Goal: Task Accomplishment & Management: Manage account settings

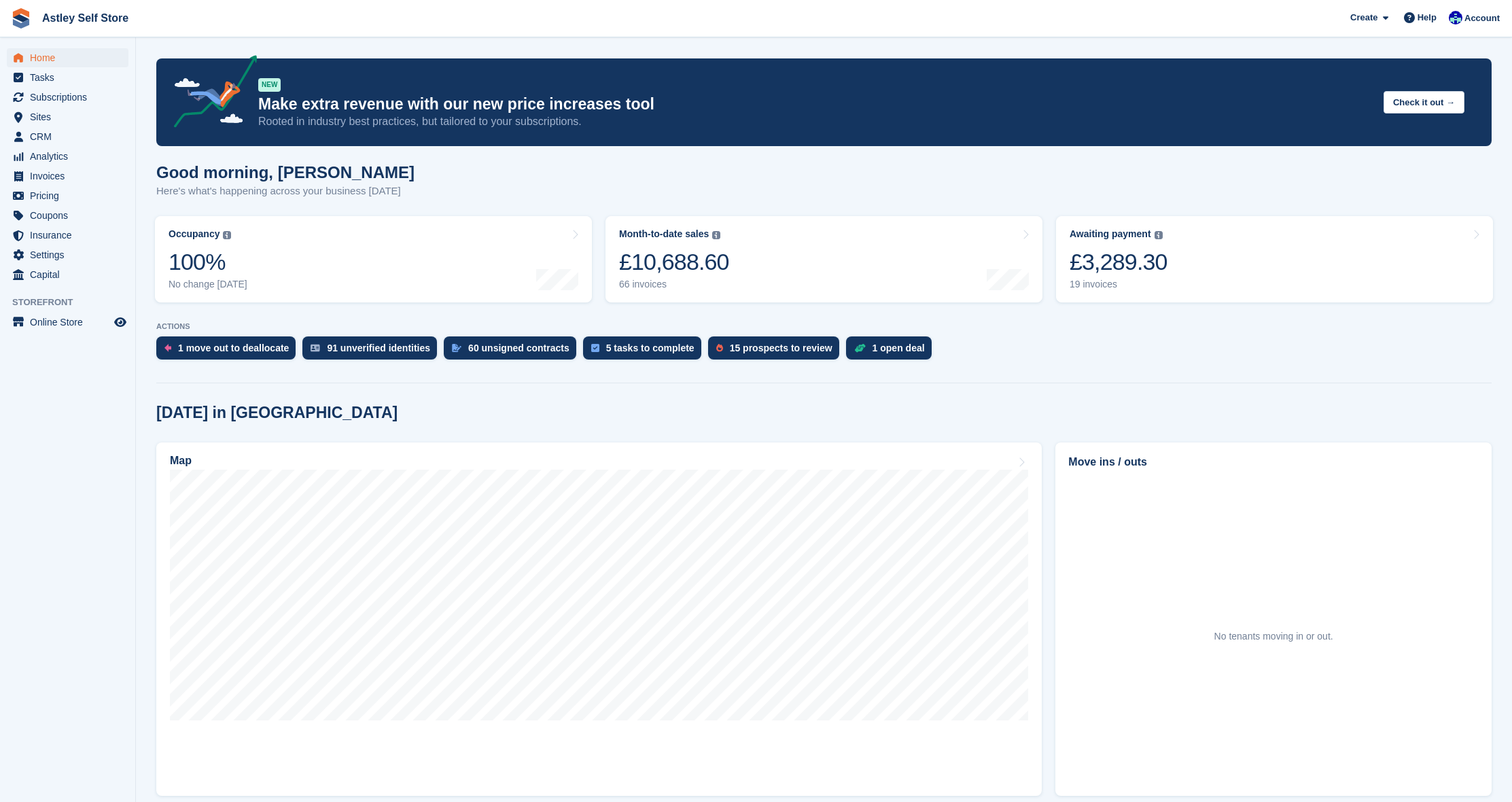
click at [44, 59] on span "Home" at bounding box center [71, 58] width 82 height 19
click at [50, 134] on span "CRM" at bounding box center [71, 136] width 82 height 19
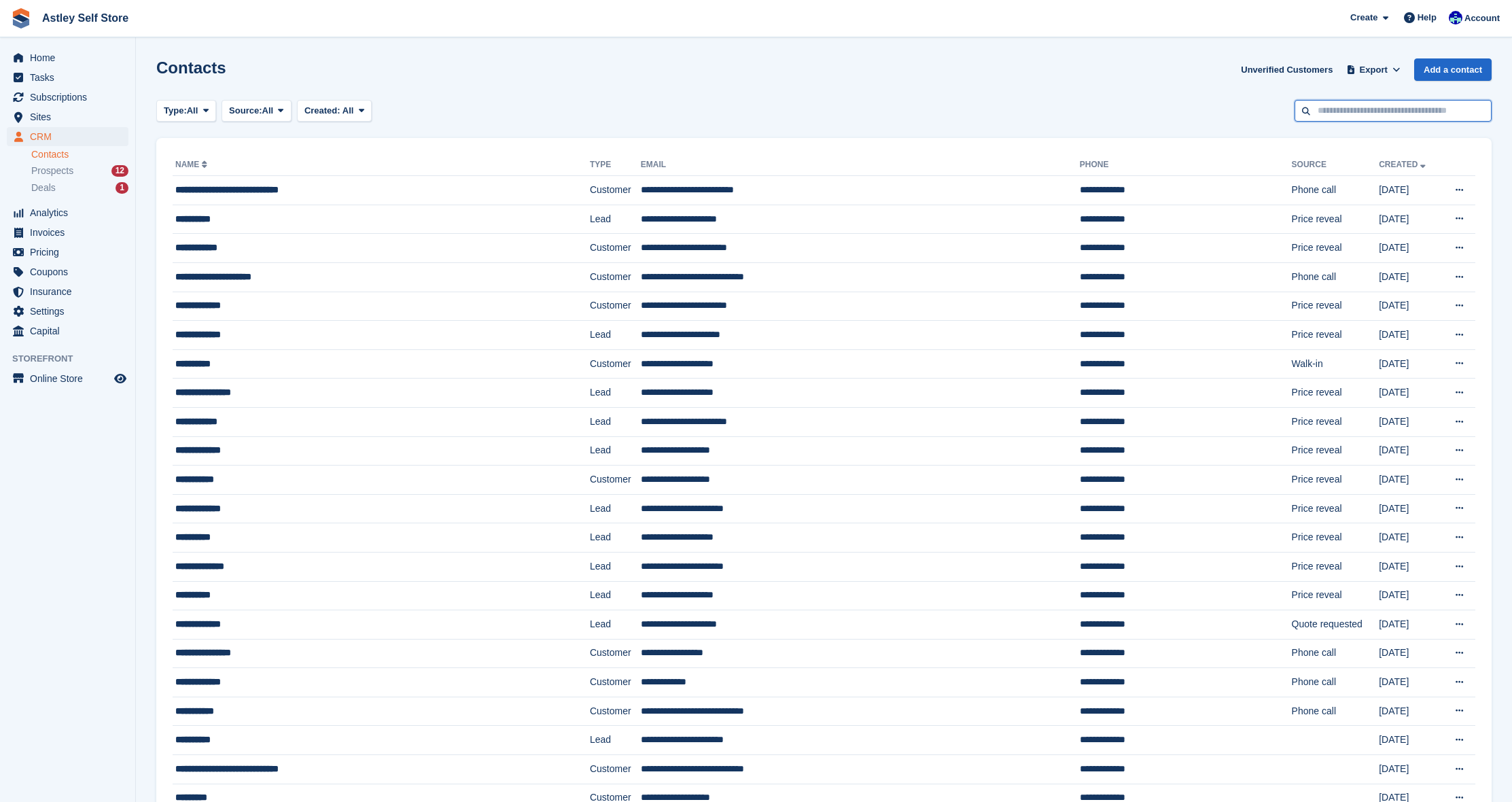
click at [1333, 115] on input "text" at bounding box center [1392, 111] width 197 height 22
type input "*****"
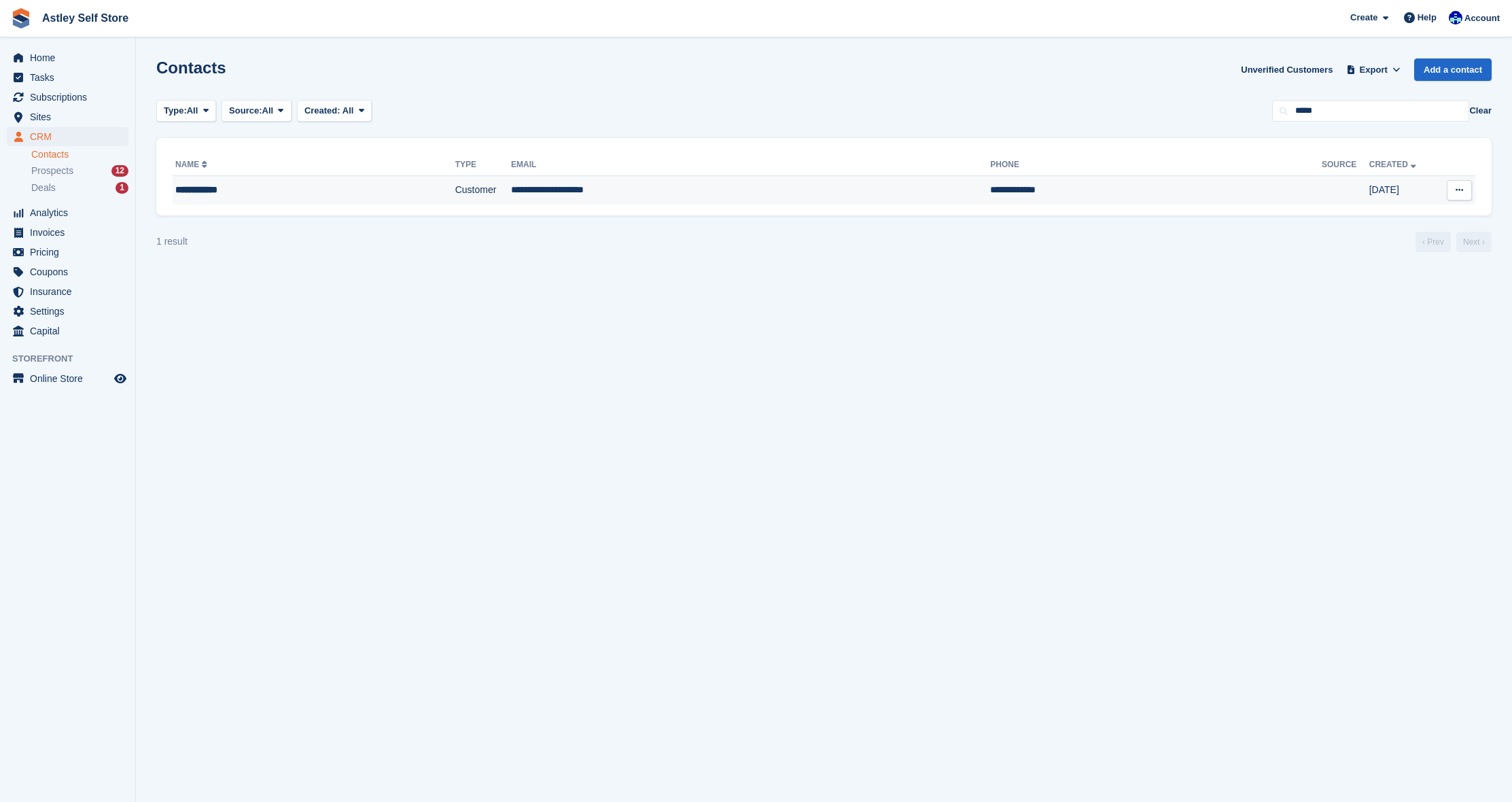
click at [208, 188] on div "**********" at bounding box center [278, 190] width 206 height 15
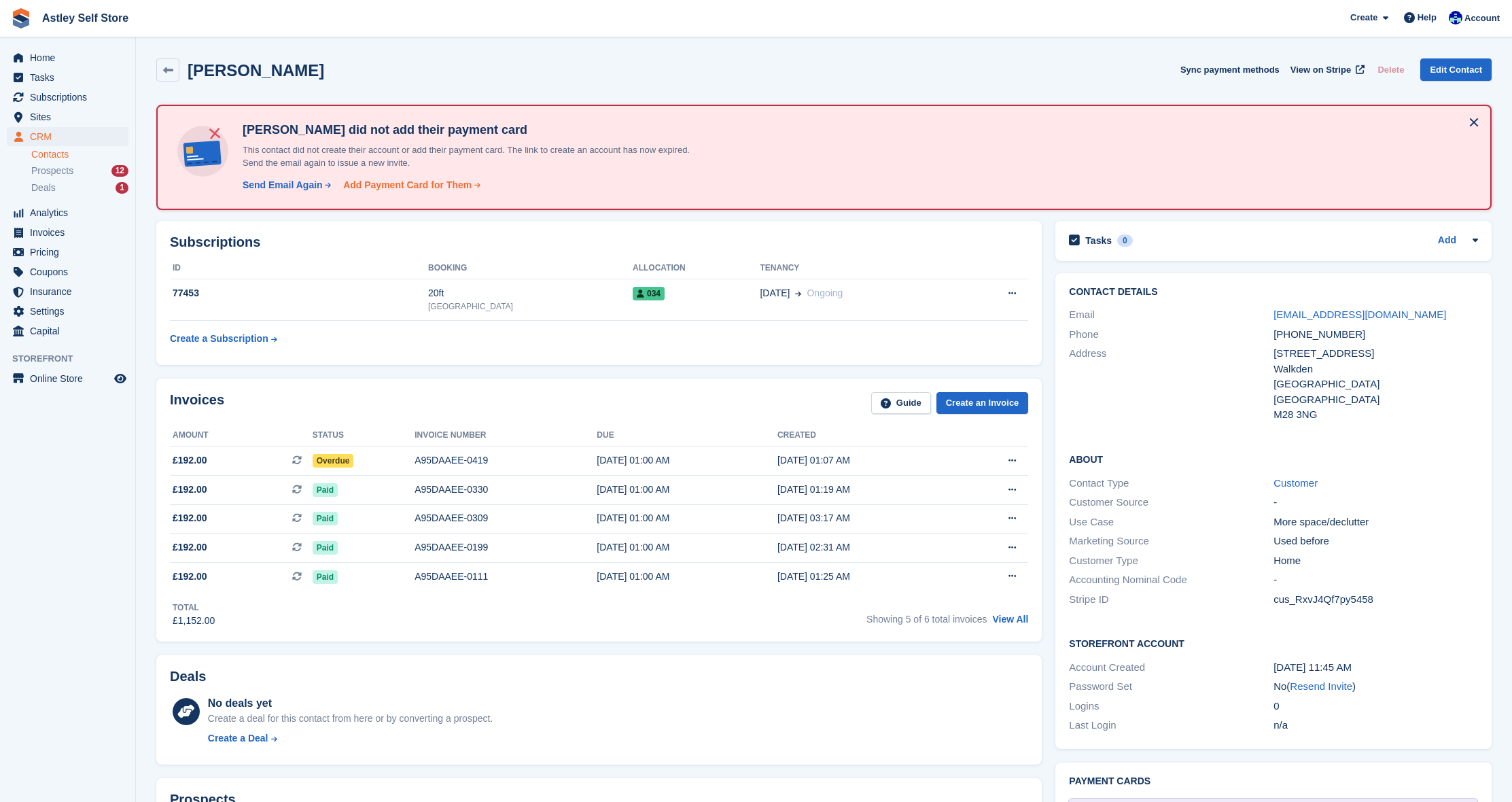
click at [390, 185] on div "Add Payment Card for Them" at bounding box center [407, 185] width 129 height 15
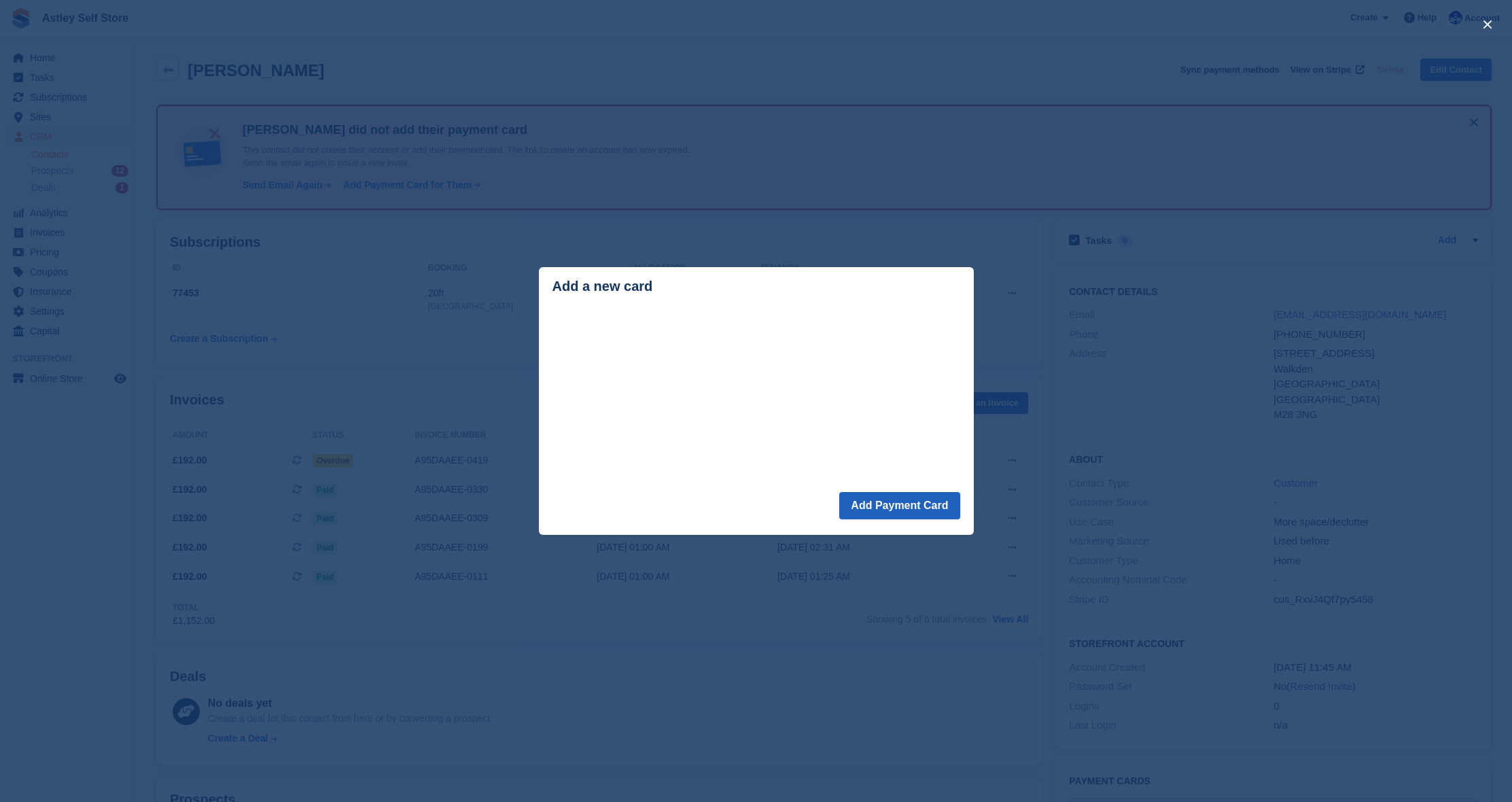
click at [899, 509] on button "Add Payment Card" at bounding box center [898, 506] width 120 height 27
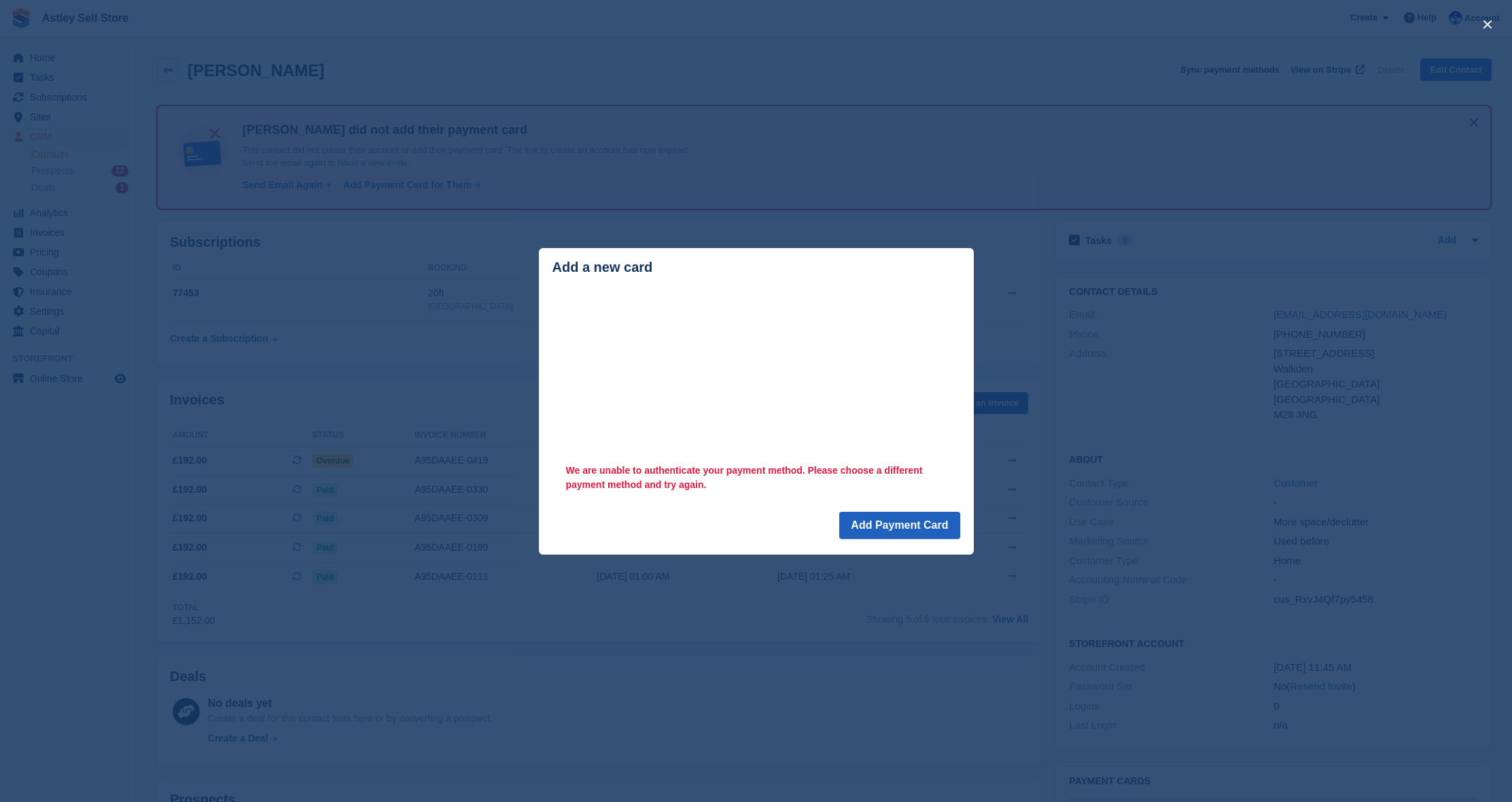
click at [899, 529] on button "Add Payment Card" at bounding box center [898, 525] width 120 height 27
click at [449, 328] on div "close" at bounding box center [756, 401] width 1512 height 802
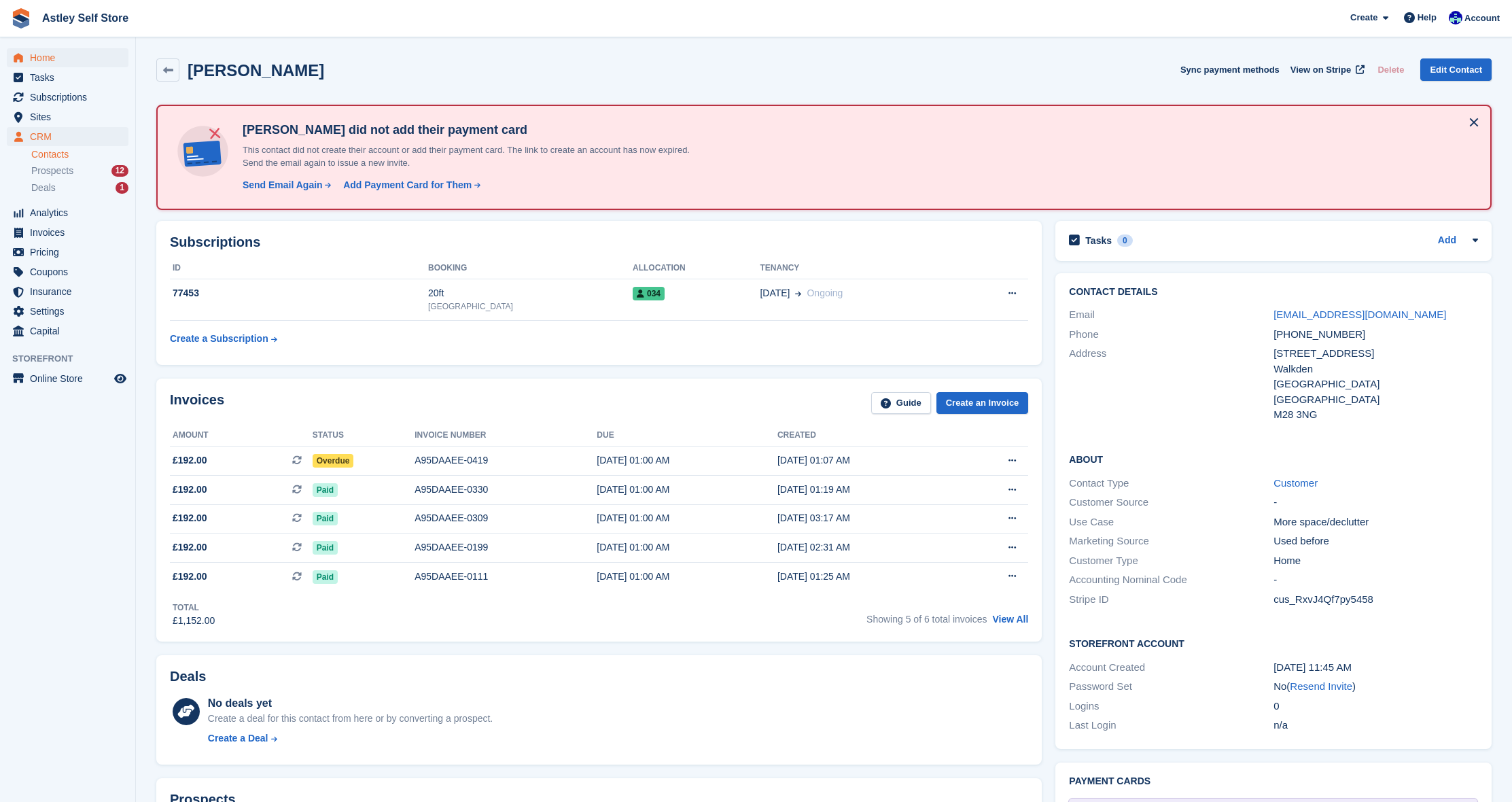
click at [57, 58] on span "Home" at bounding box center [71, 58] width 82 height 19
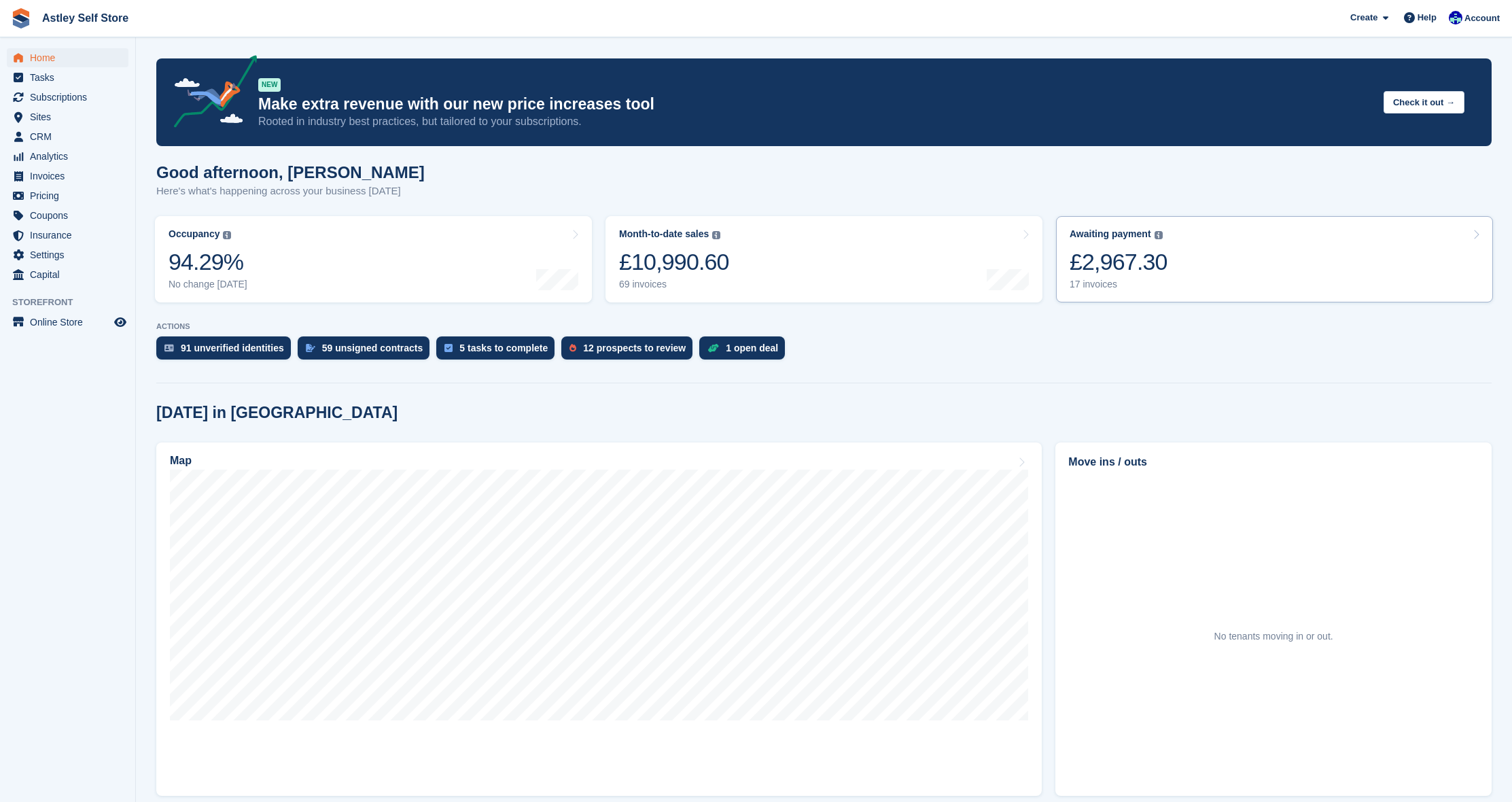
click at [1120, 264] on div "£2,967.30" at bounding box center [1118, 262] width 97 height 28
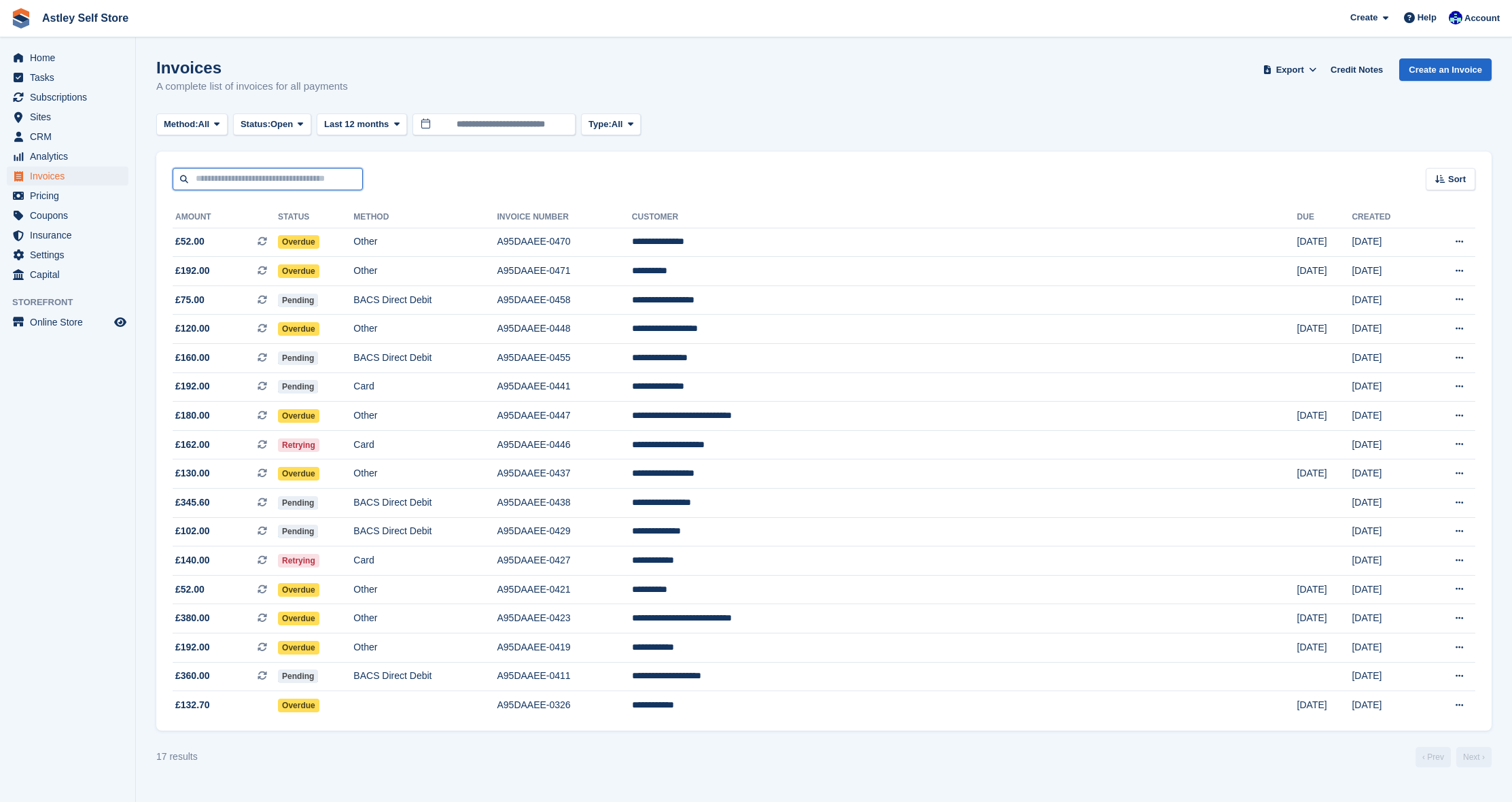
click at [246, 178] on input "text" at bounding box center [267, 178] width 190 height 22
type input "*****"
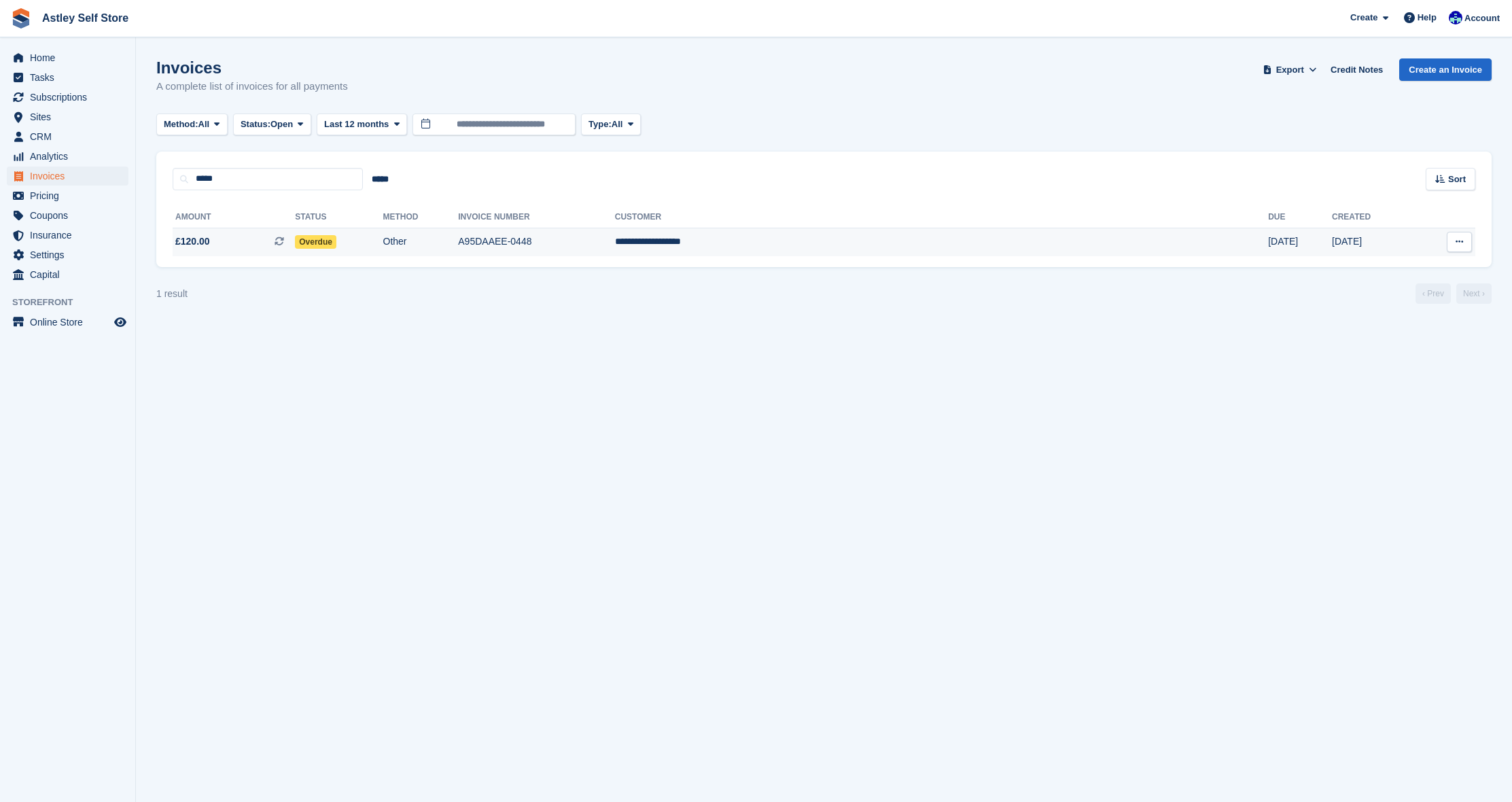
click at [336, 243] on span "Overdue" at bounding box center [316, 242] width 42 height 14
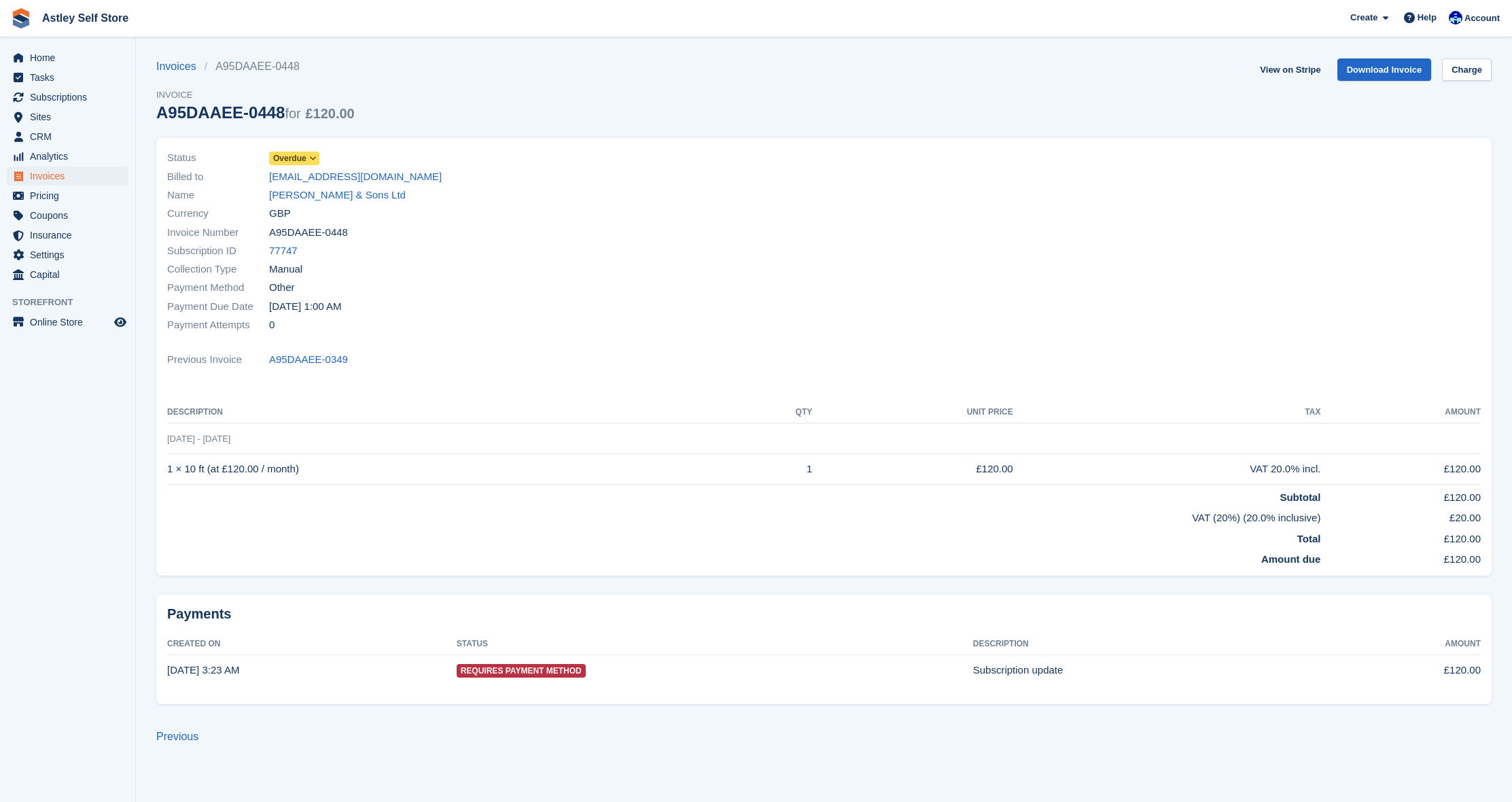
click at [316, 163] on span at bounding box center [313, 158] width 11 height 11
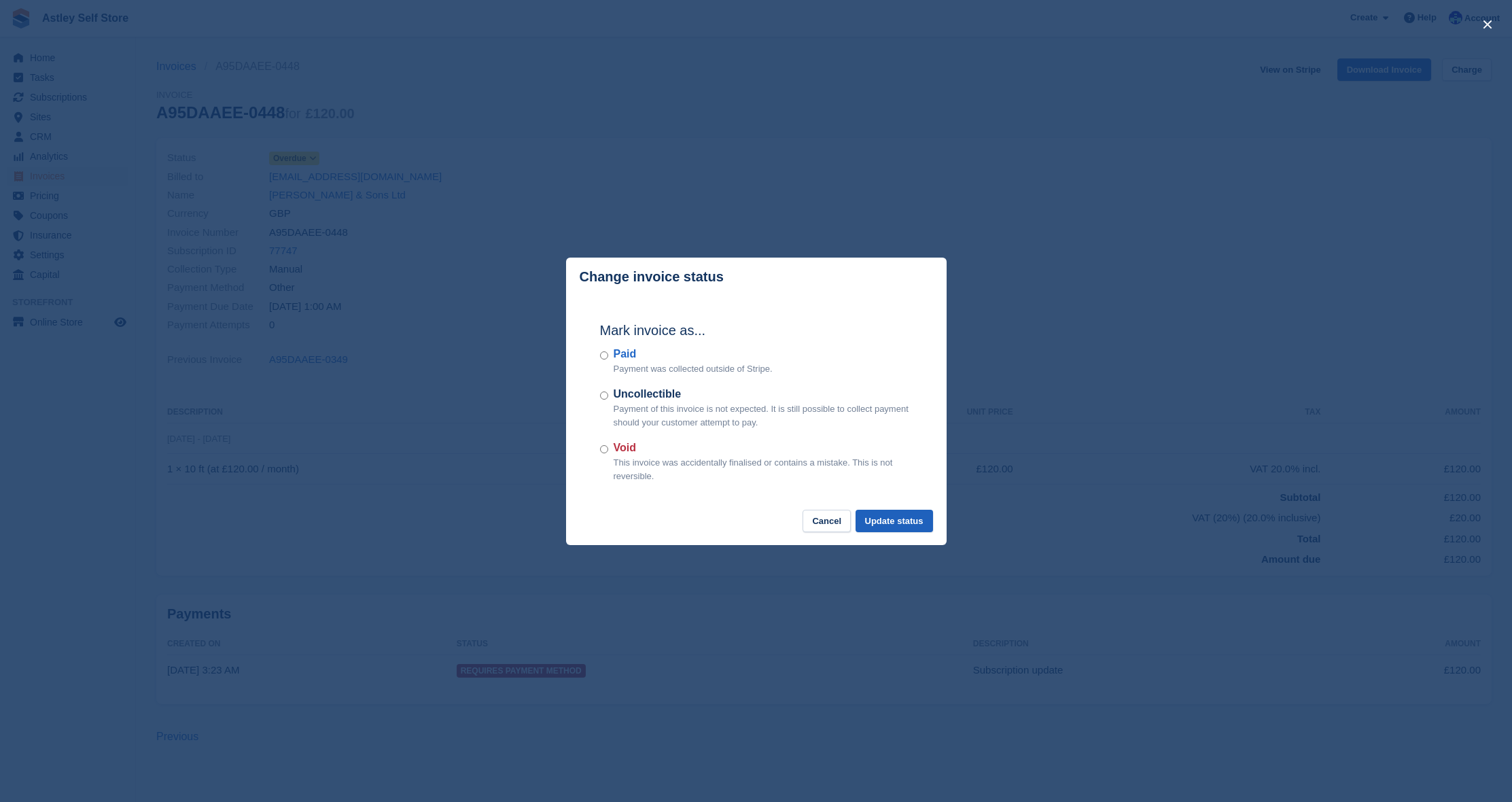
click at [896, 519] on button "Update status" at bounding box center [893, 520] width 77 height 22
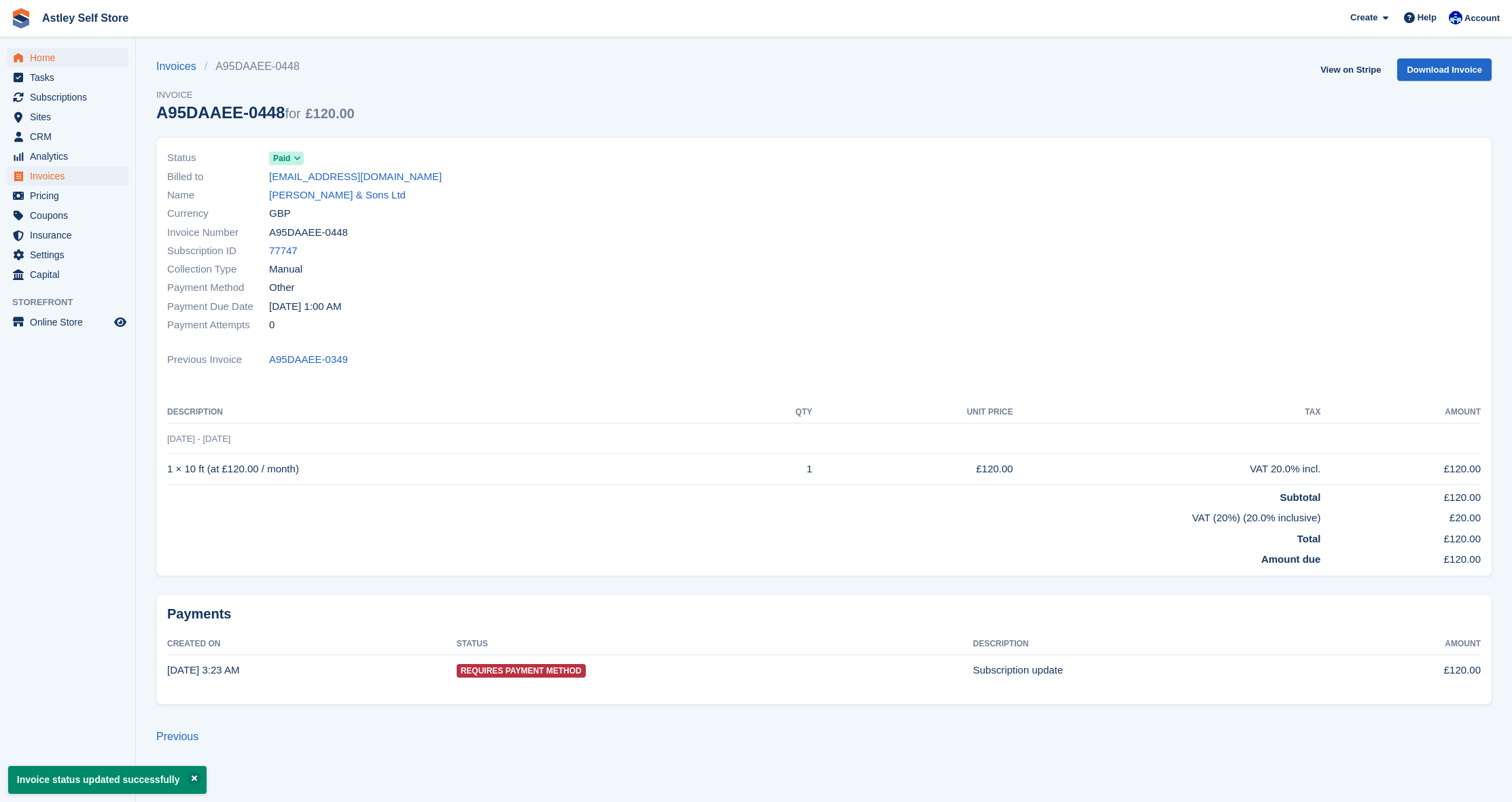
click at [57, 56] on span "Home" at bounding box center [71, 58] width 82 height 19
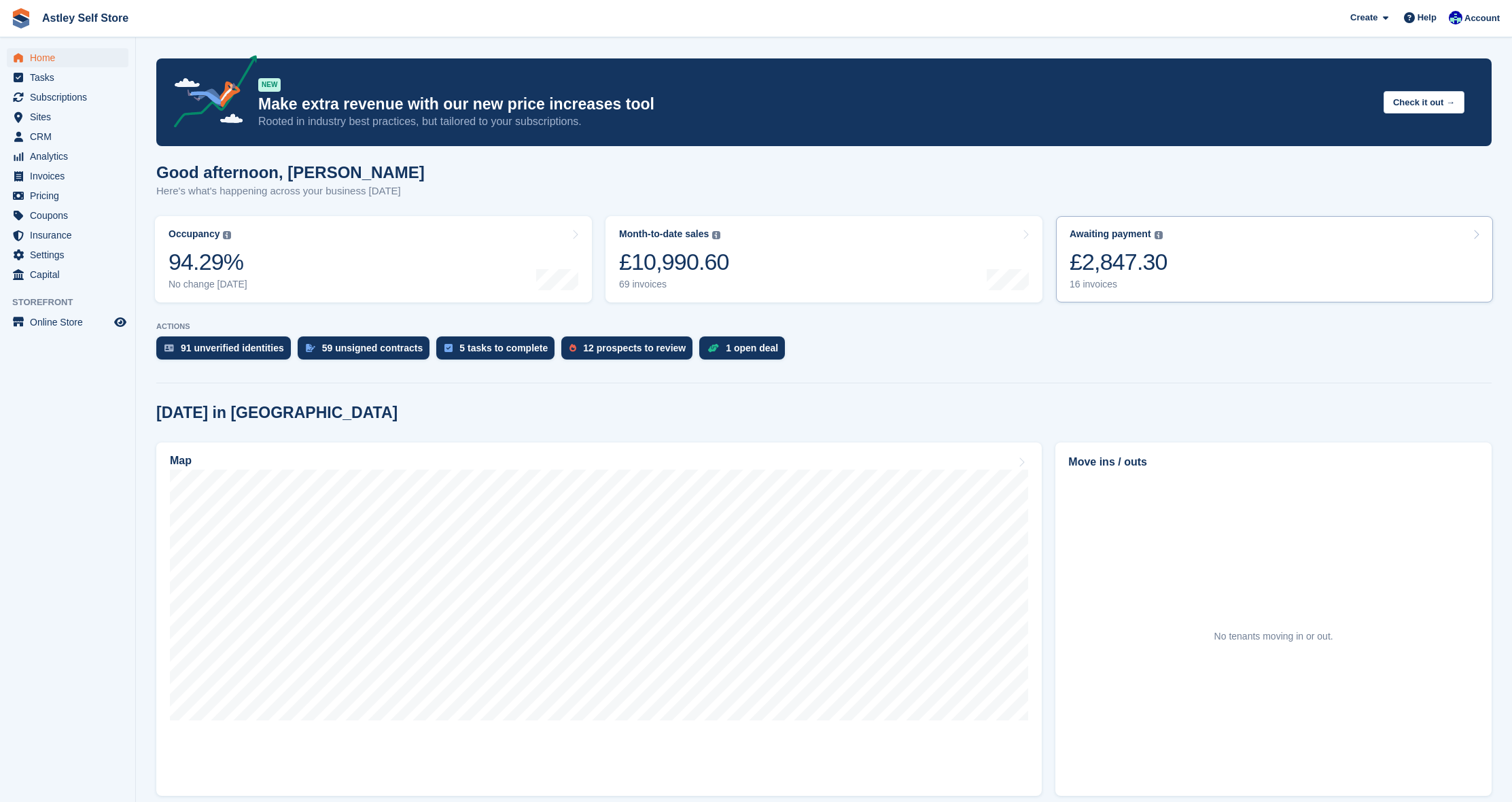
click at [1220, 254] on link "Awaiting payment The total outstanding balance on all open invoices. £2,847.30 …" at bounding box center [1274, 259] width 436 height 87
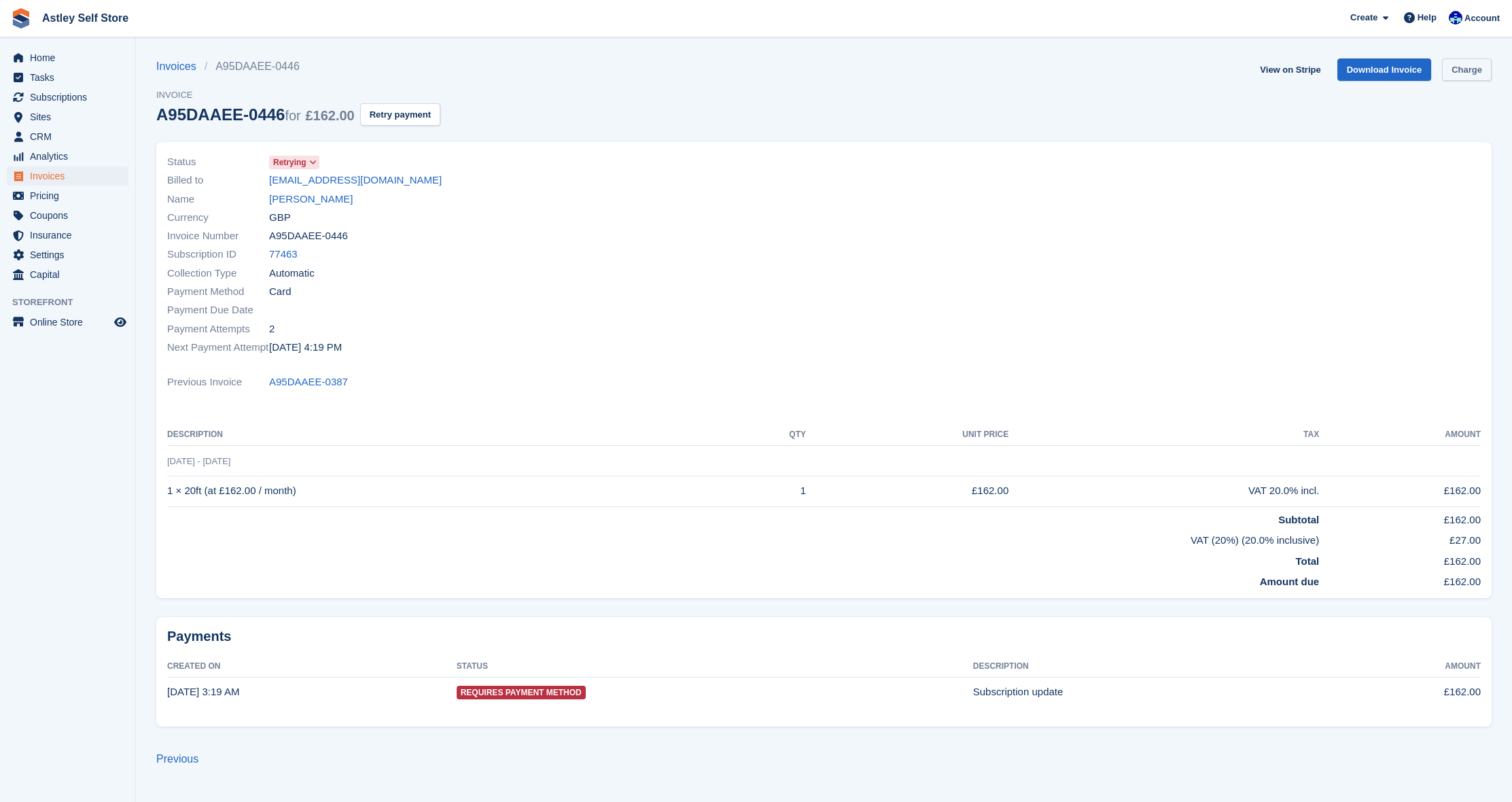
click at [1473, 70] on link "Charge" at bounding box center [1466, 69] width 50 height 22
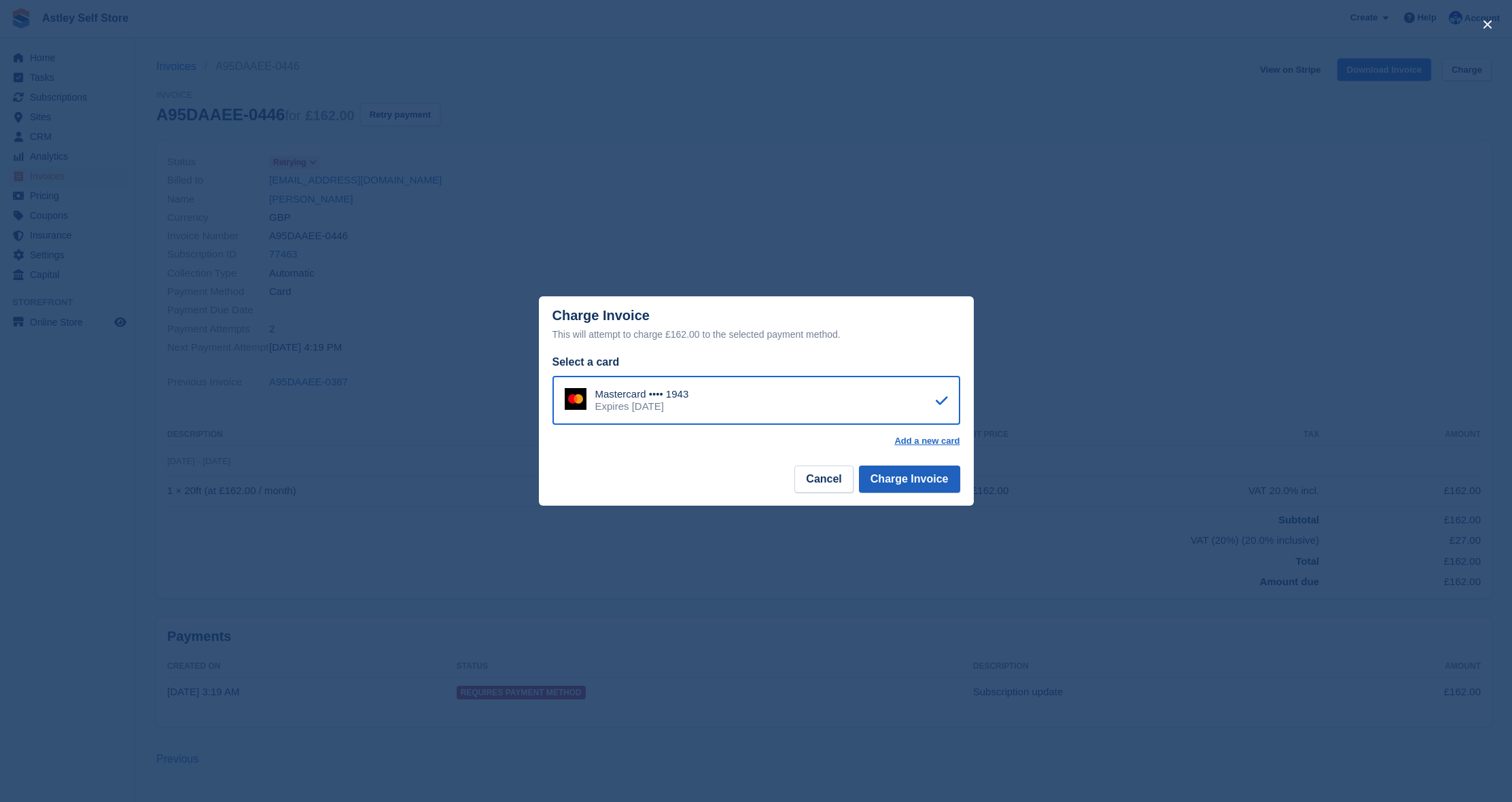
click at [917, 486] on button "Charge Invoice" at bounding box center [909, 479] width 101 height 27
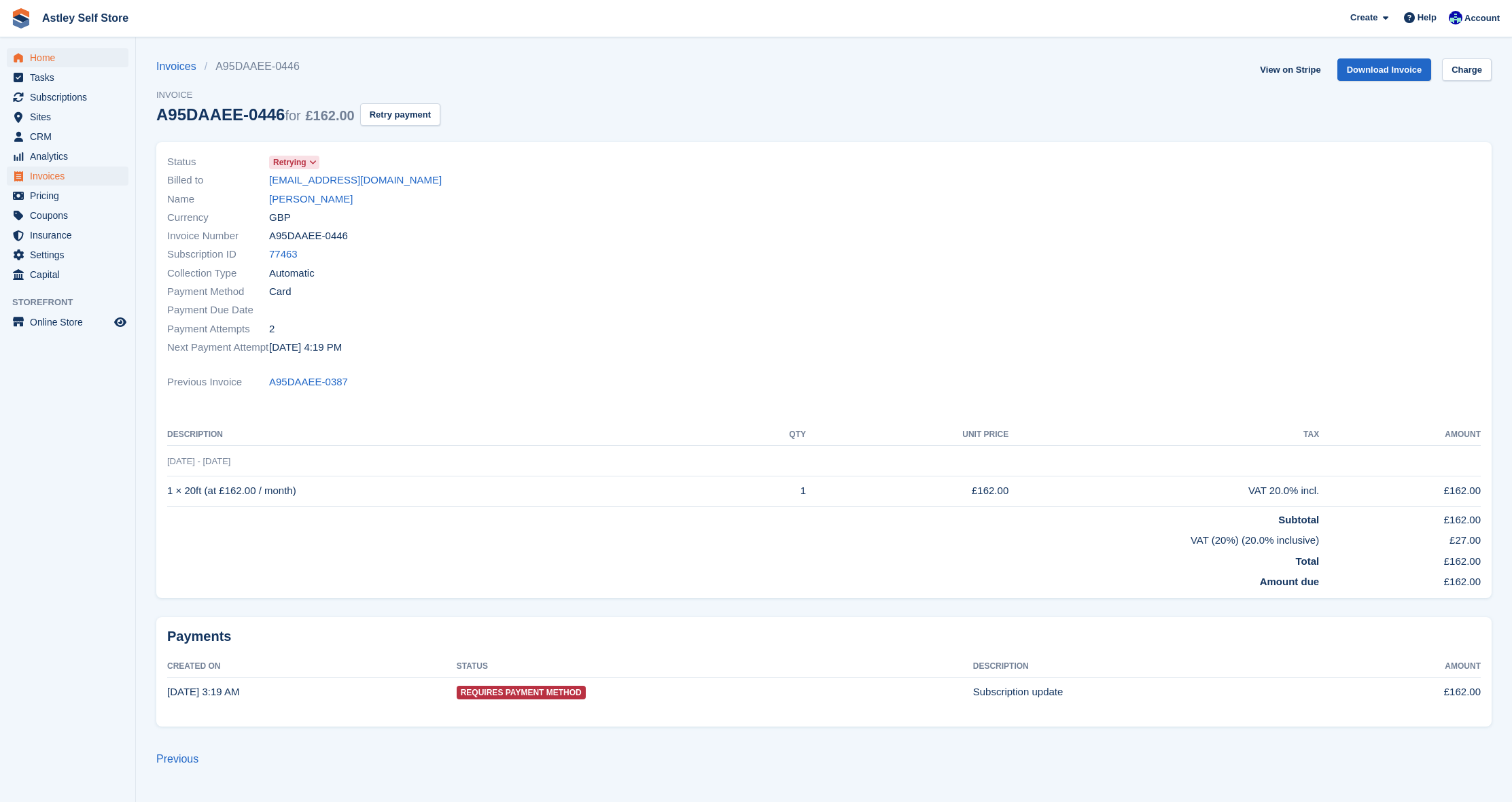
click at [61, 57] on span "Home" at bounding box center [71, 58] width 82 height 19
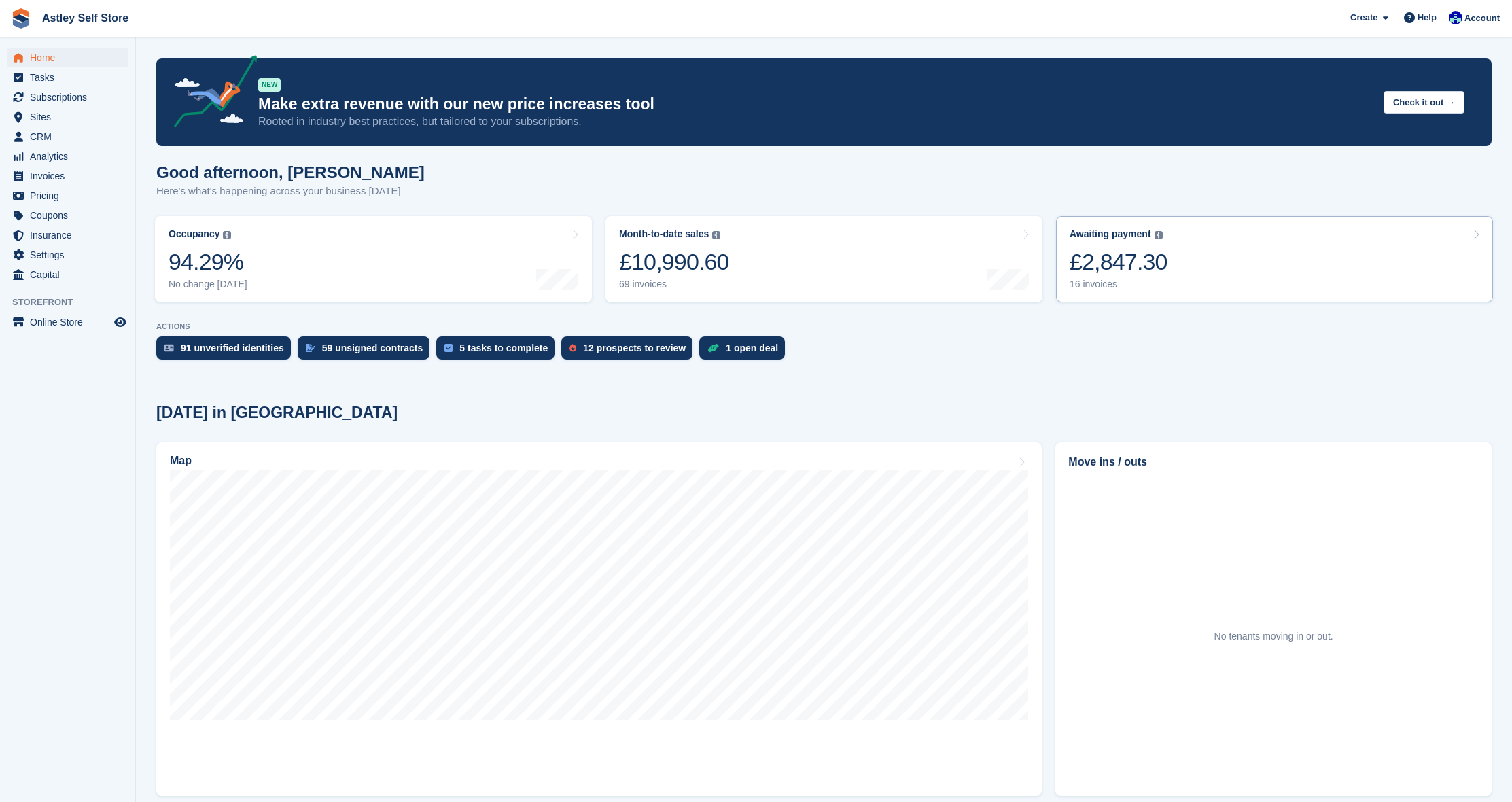
click at [1113, 280] on div "16 invoices" at bounding box center [1118, 285] width 97 height 12
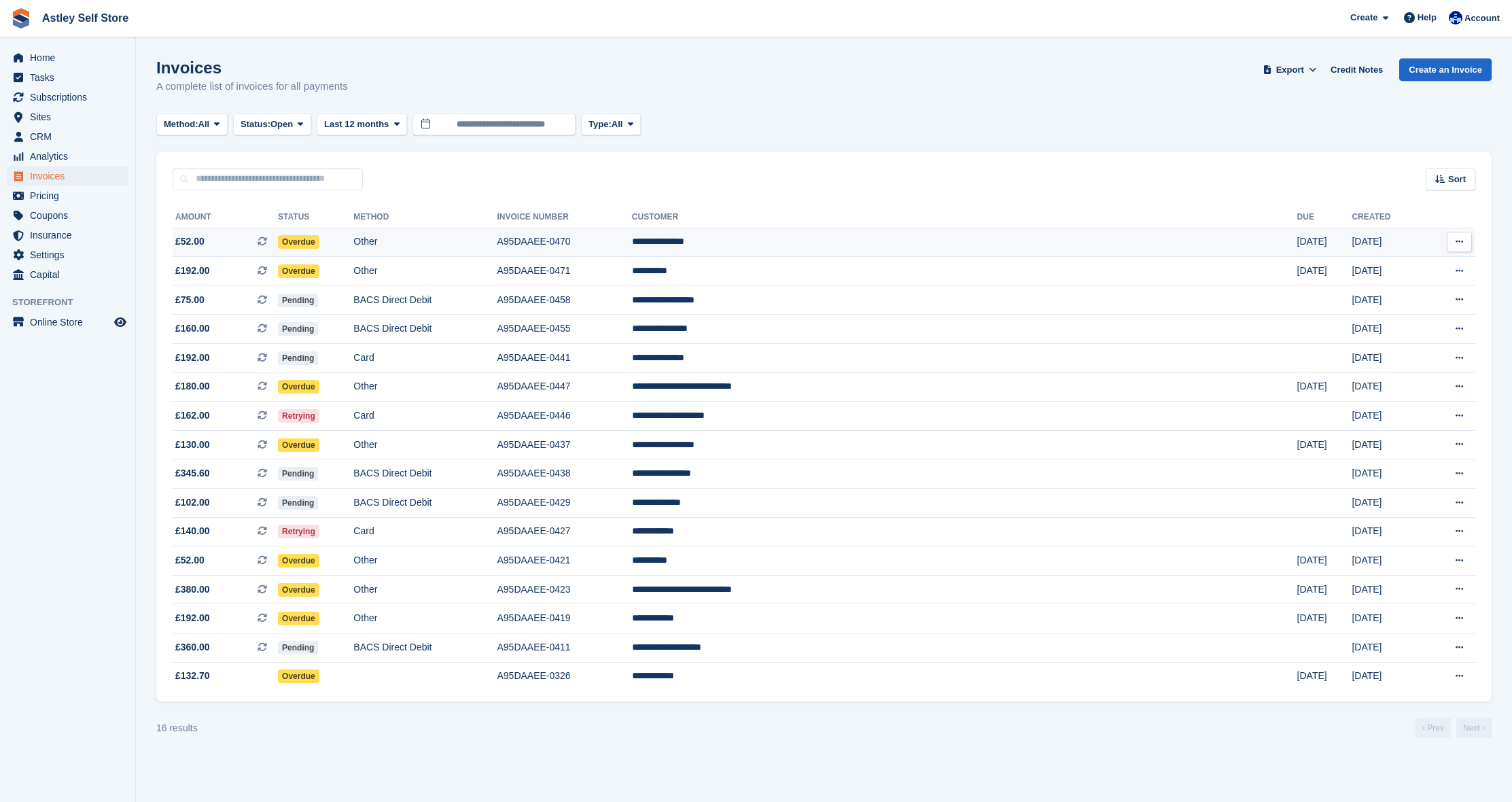
click at [320, 241] on span "Overdue" at bounding box center [298, 242] width 42 height 14
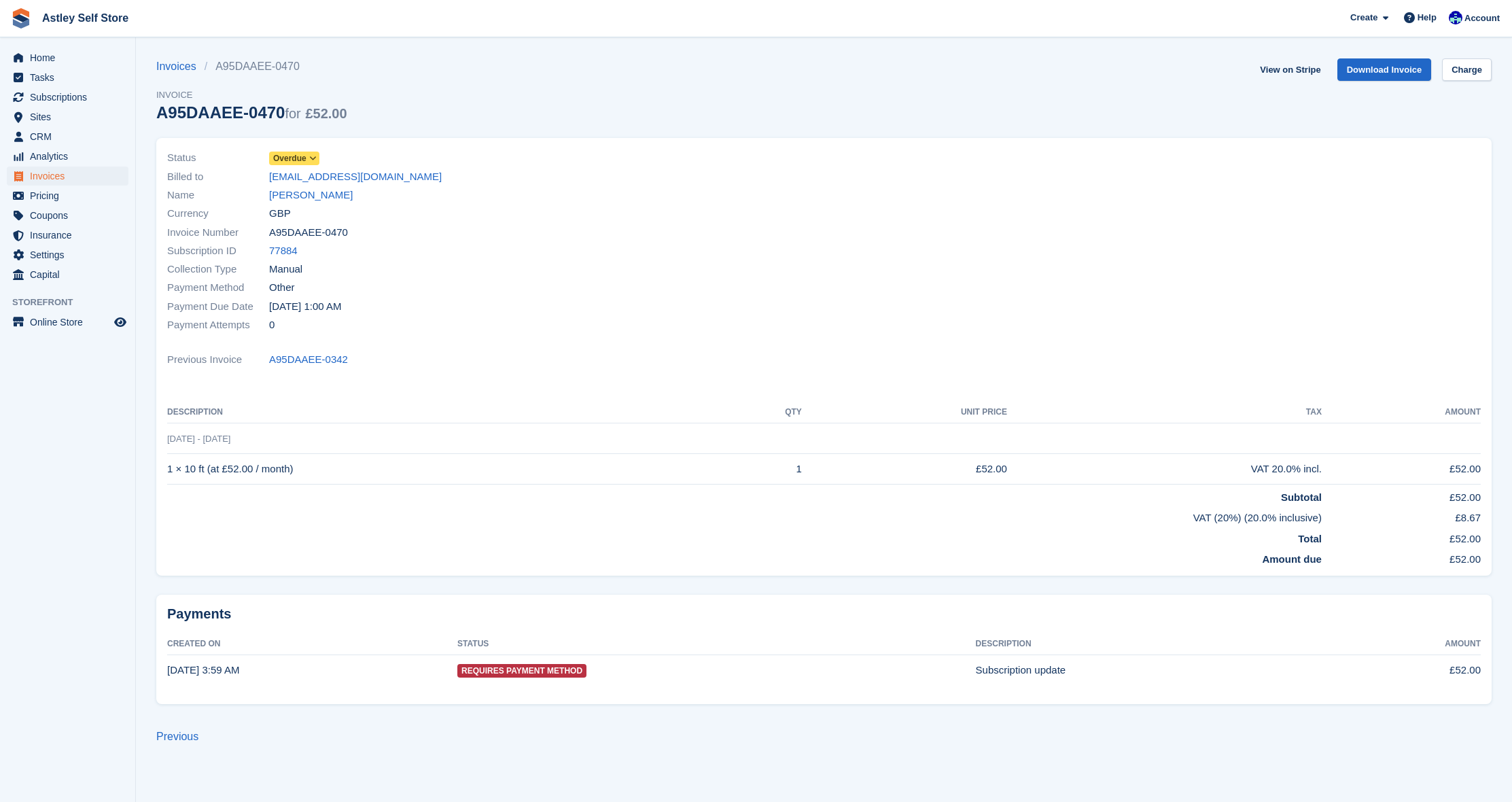
click at [317, 154] on icon at bounding box center [313, 158] width 8 height 8
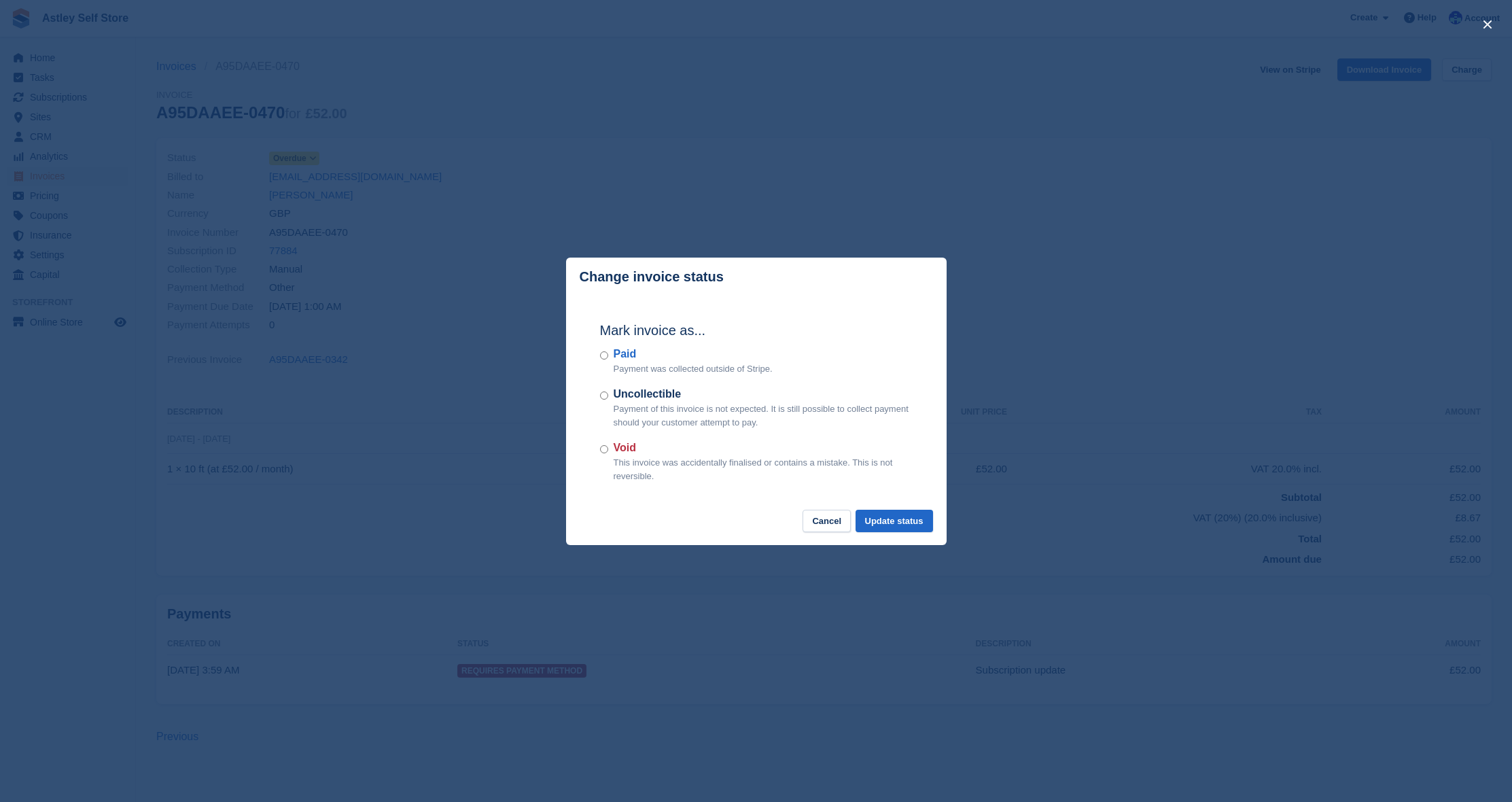
click at [607, 361] on div "Paid Payment was collected outside of Stripe." at bounding box center [756, 361] width 313 height 30
click at [877, 522] on button "Update status" at bounding box center [893, 520] width 77 height 22
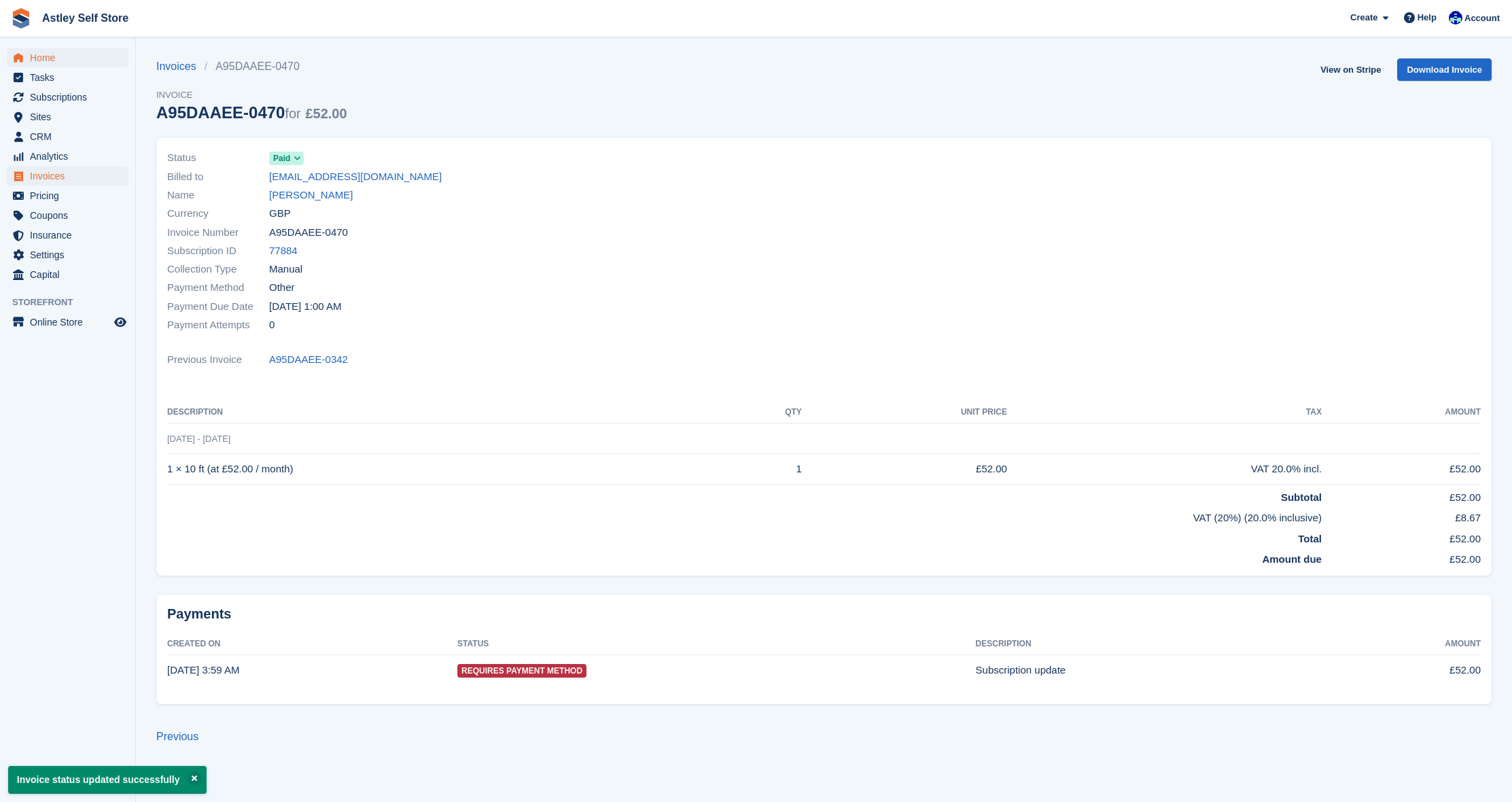
click at [46, 57] on span "Home" at bounding box center [71, 58] width 82 height 19
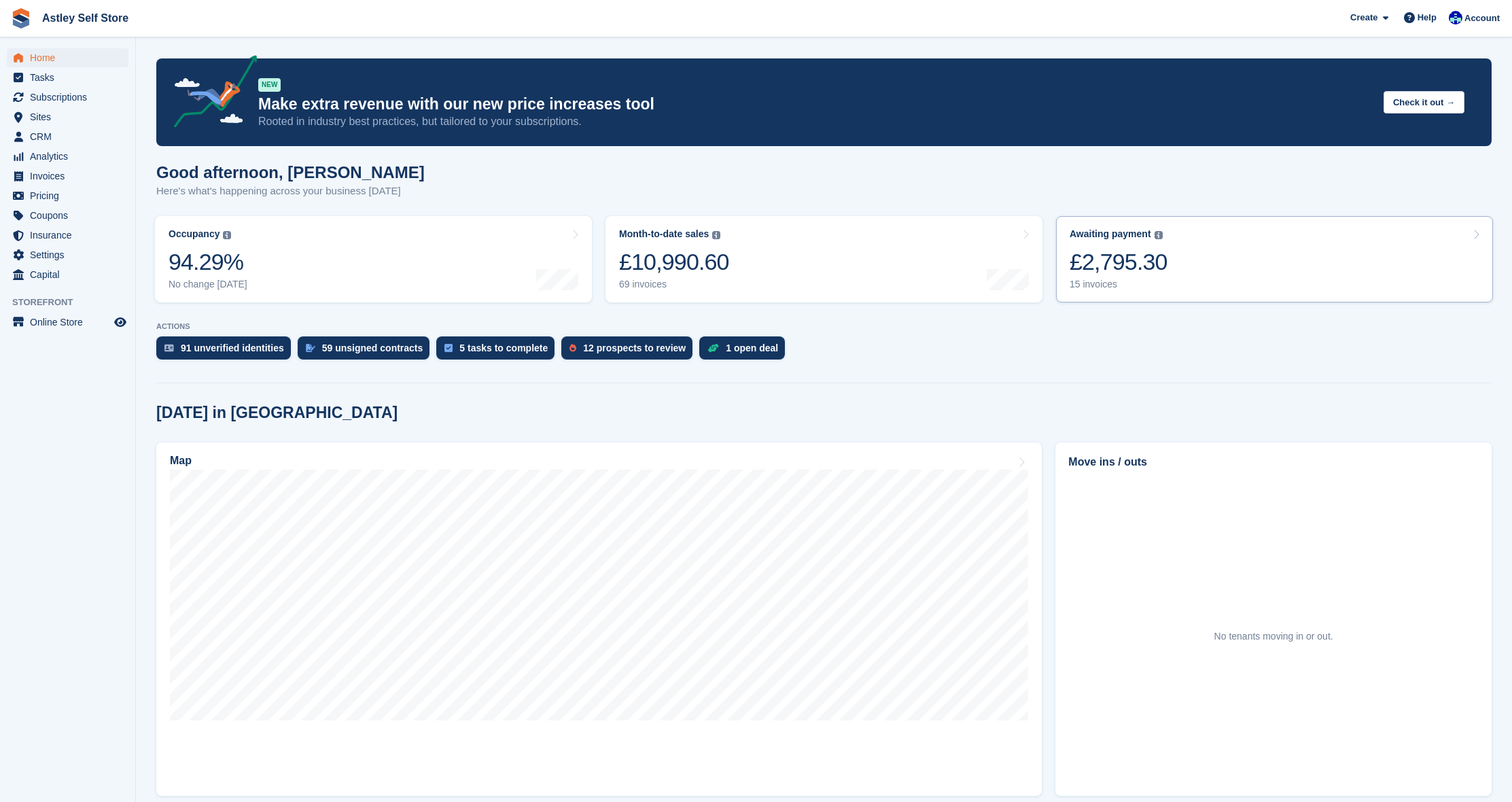
click at [1144, 266] on div "£2,795.30" at bounding box center [1118, 262] width 97 height 28
click at [37, 138] on span "CRM" at bounding box center [71, 136] width 82 height 19
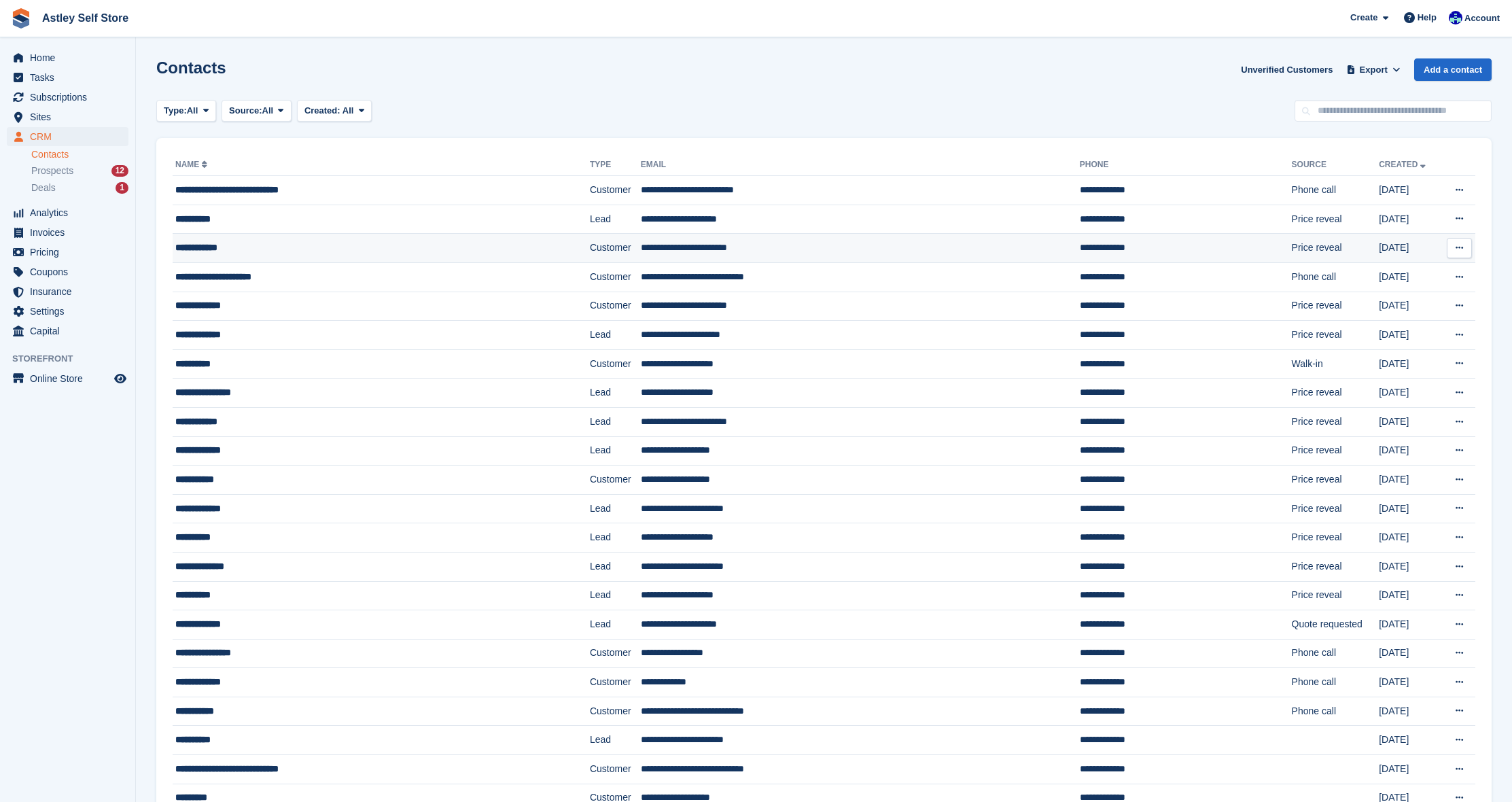
click at [214, 247] on div "**********" at bounding box center [343, 248] width 335 height 15
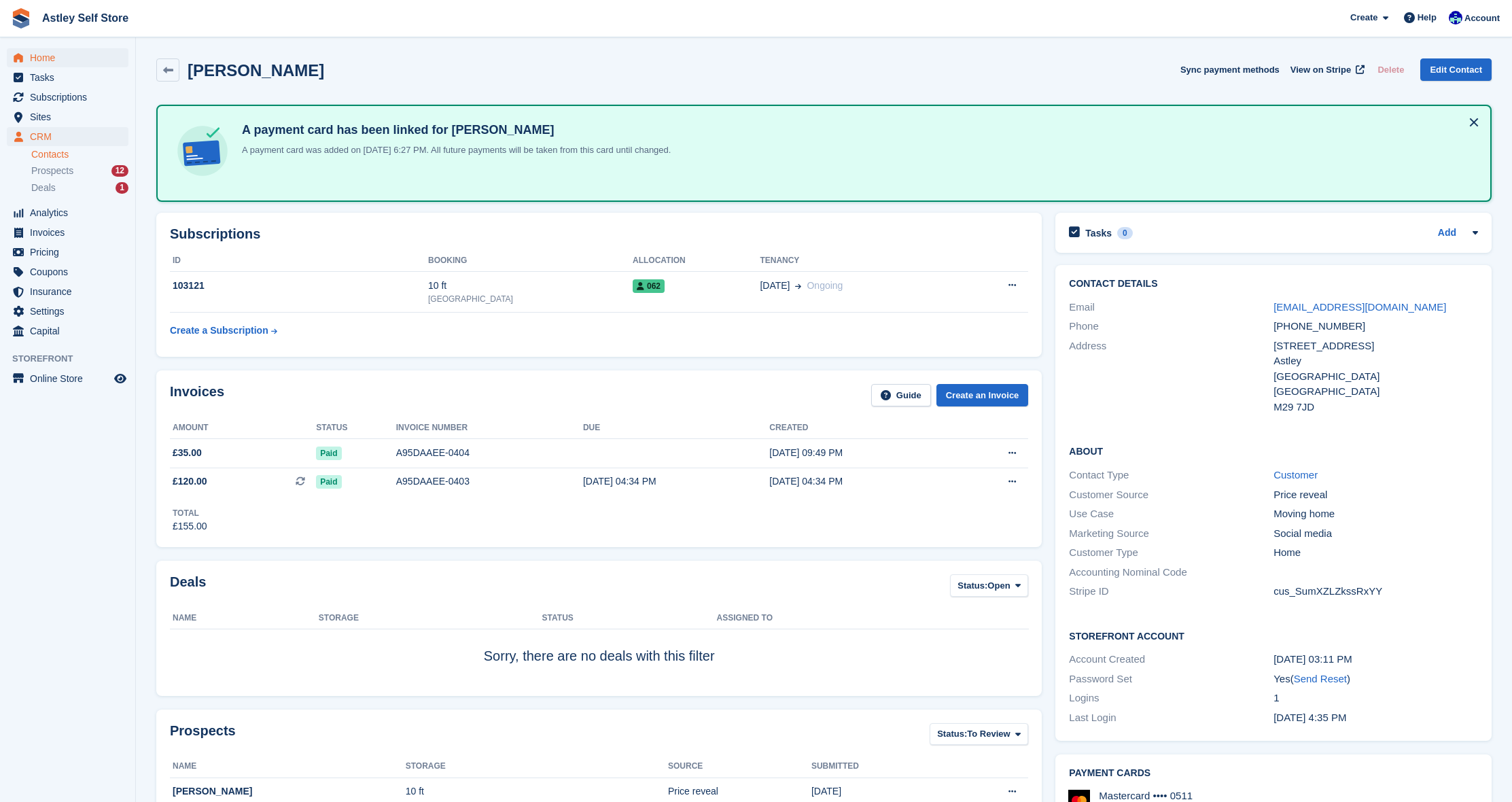
click at [44, 60] on span "Home" at bounding box center [71, 58] width 82 height 19
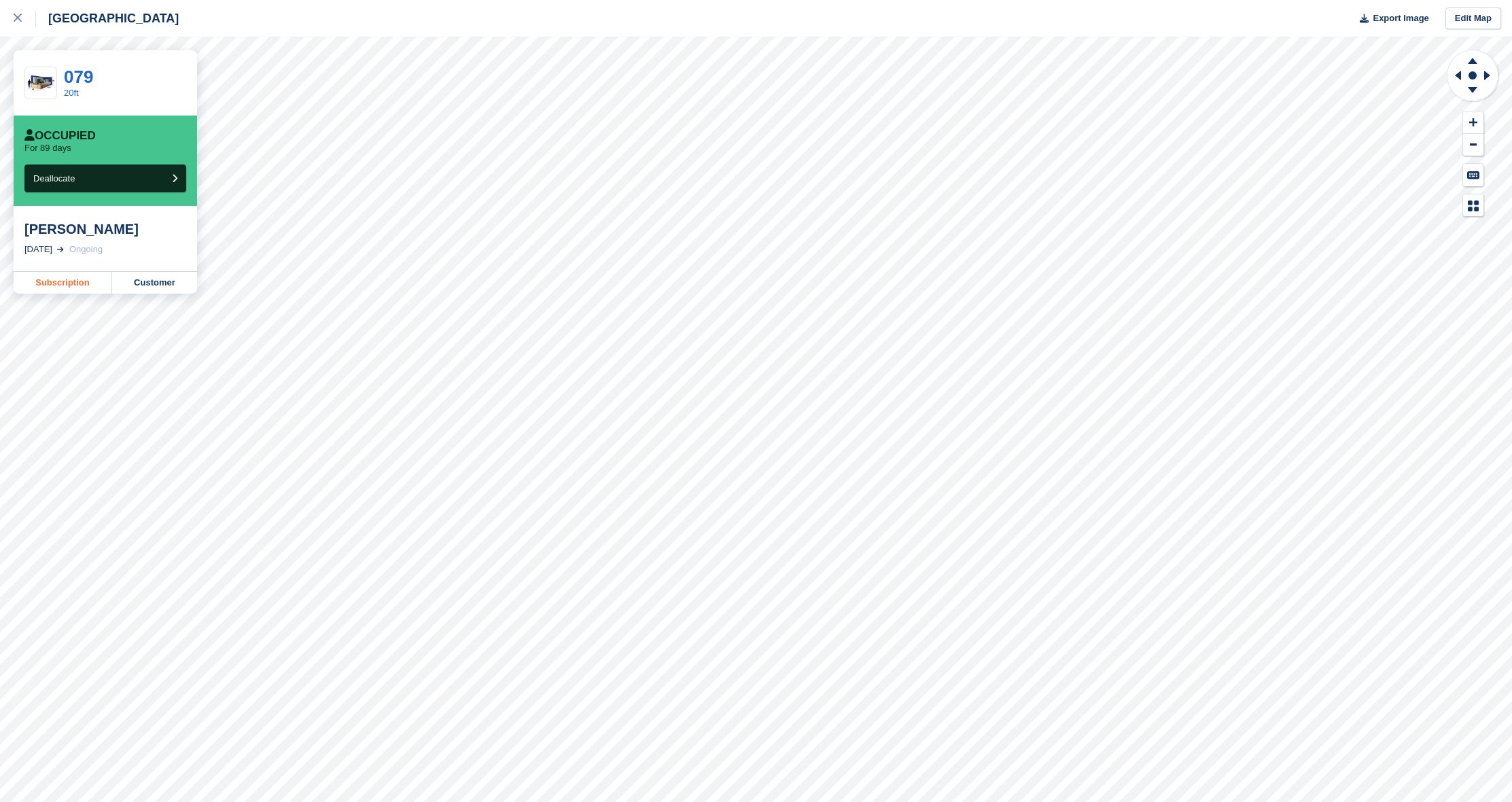
click at [46, 284] on link "Subscription" at bounding box center [62, 283] width 98 height 21
click at [60, 286] on link "Subscription" at bounding box center [62, 283] width 98 height 21
click at [58, 282] on link "Subscription" at bounding box center [62, 283] width 98 height 21
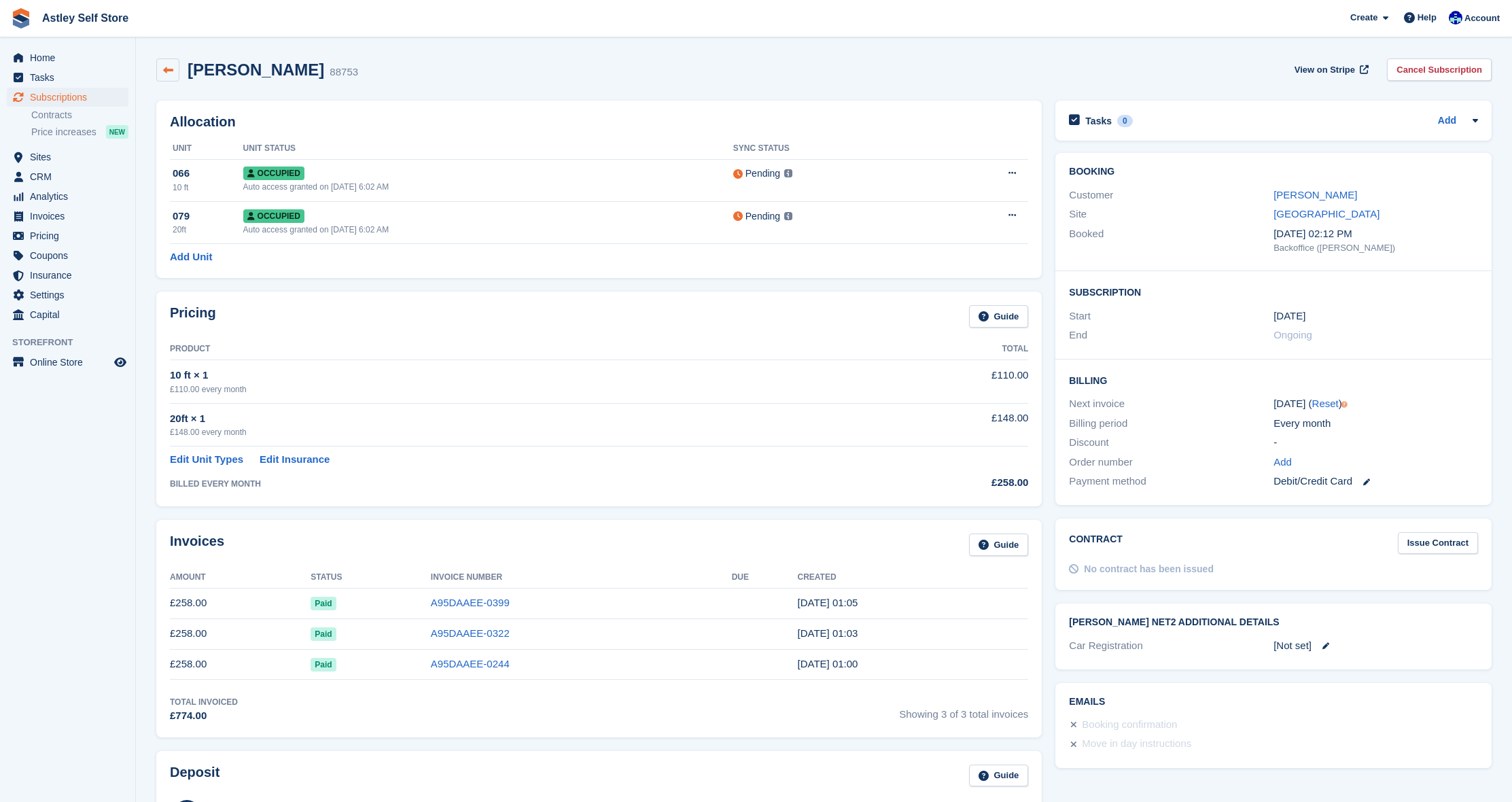
click at [165, 68] on icon at bounding box center [168, 70] width 10 height 10
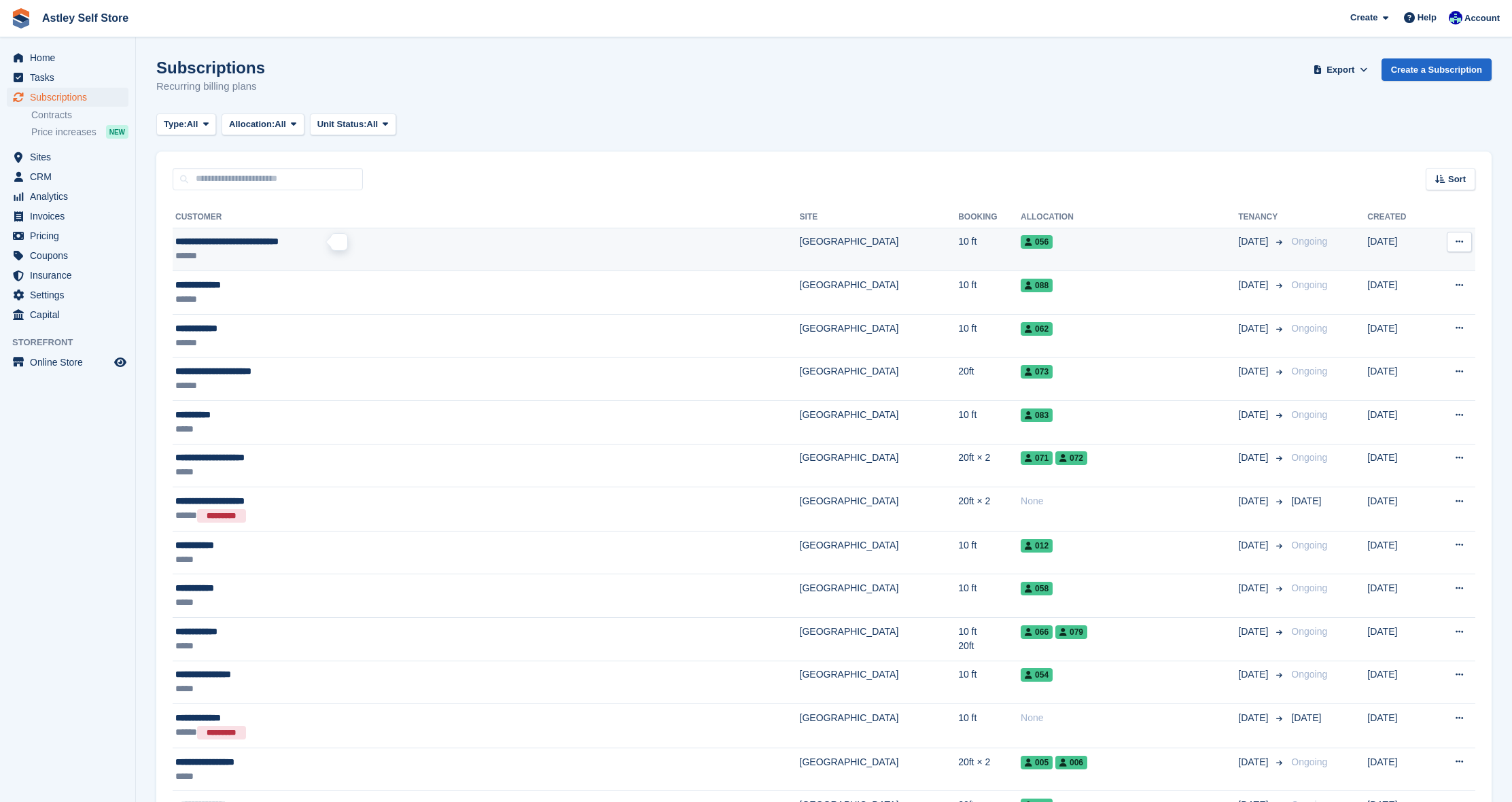
click at [279, 246] on span "**********" at bounding box center [227, 242] width 103 height 10
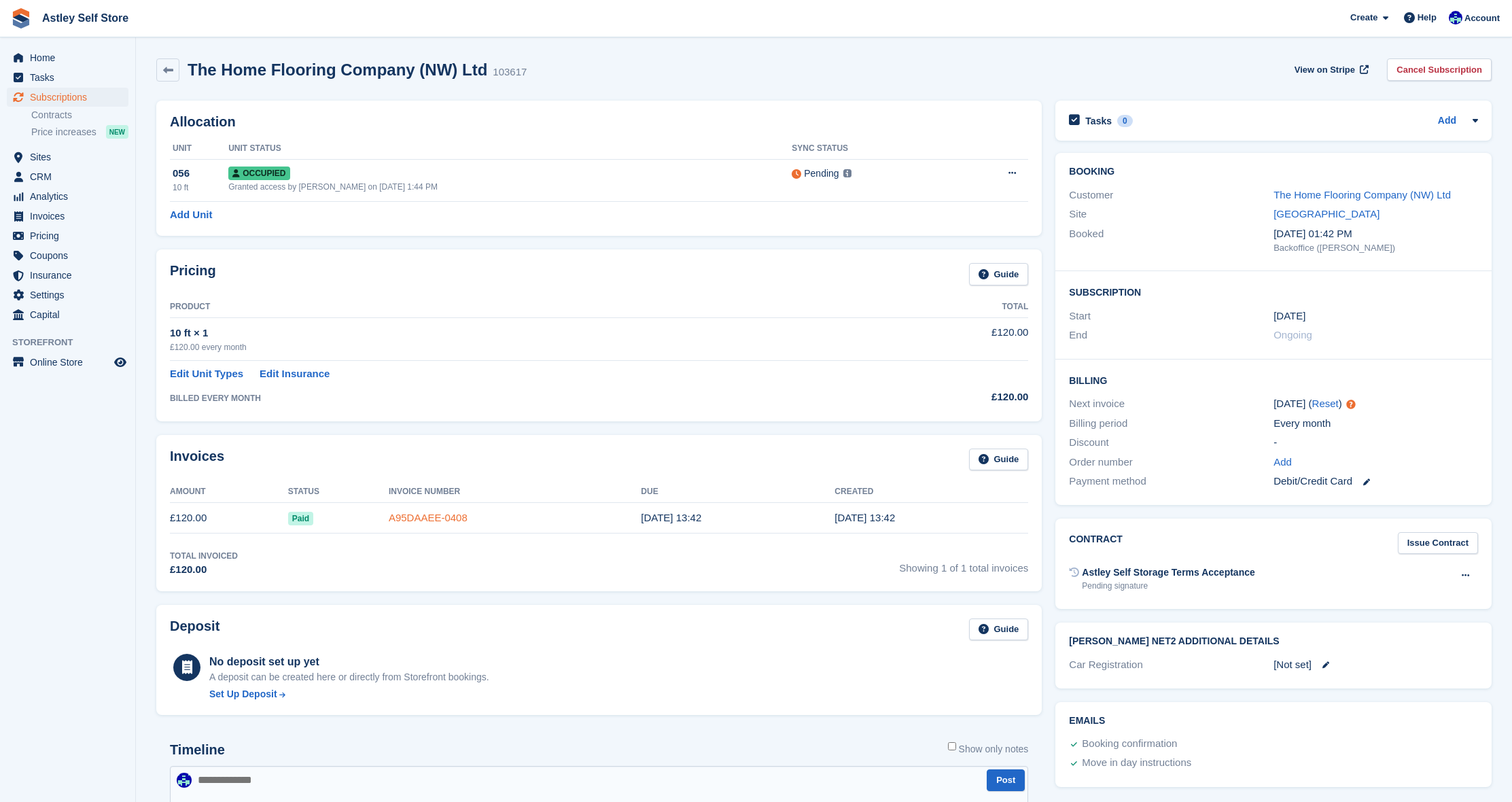
click at [416, 517] on link "A95DAAEE-0408" at bounding box center [428, 517] width 79 height 12
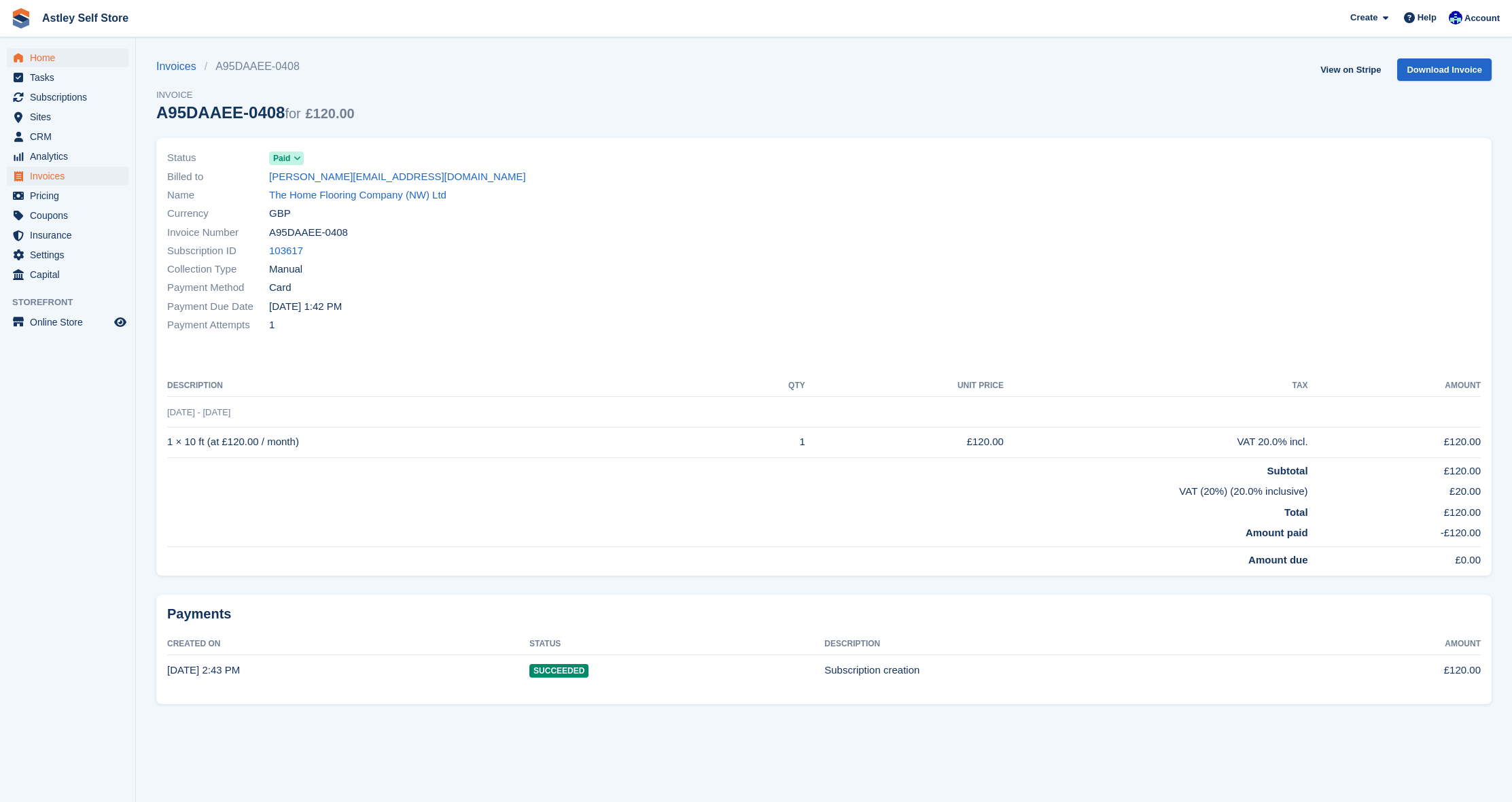
click at [42, 58] on span "Home" at bounding box center [71, 58] width 82 height 19
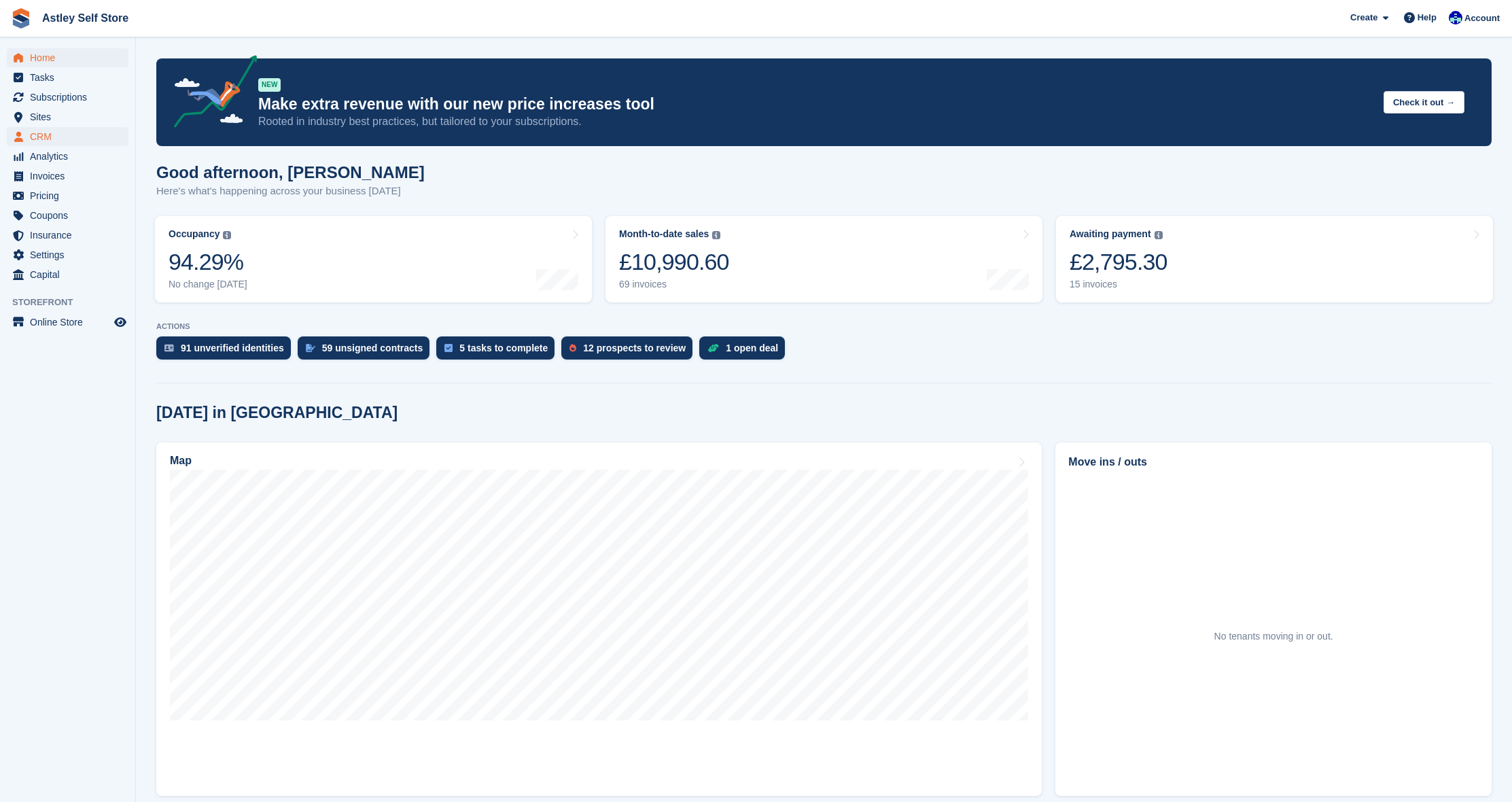
click at [46, 135] on span "CRM" at bounding box center [71, 136] width 82 height 19
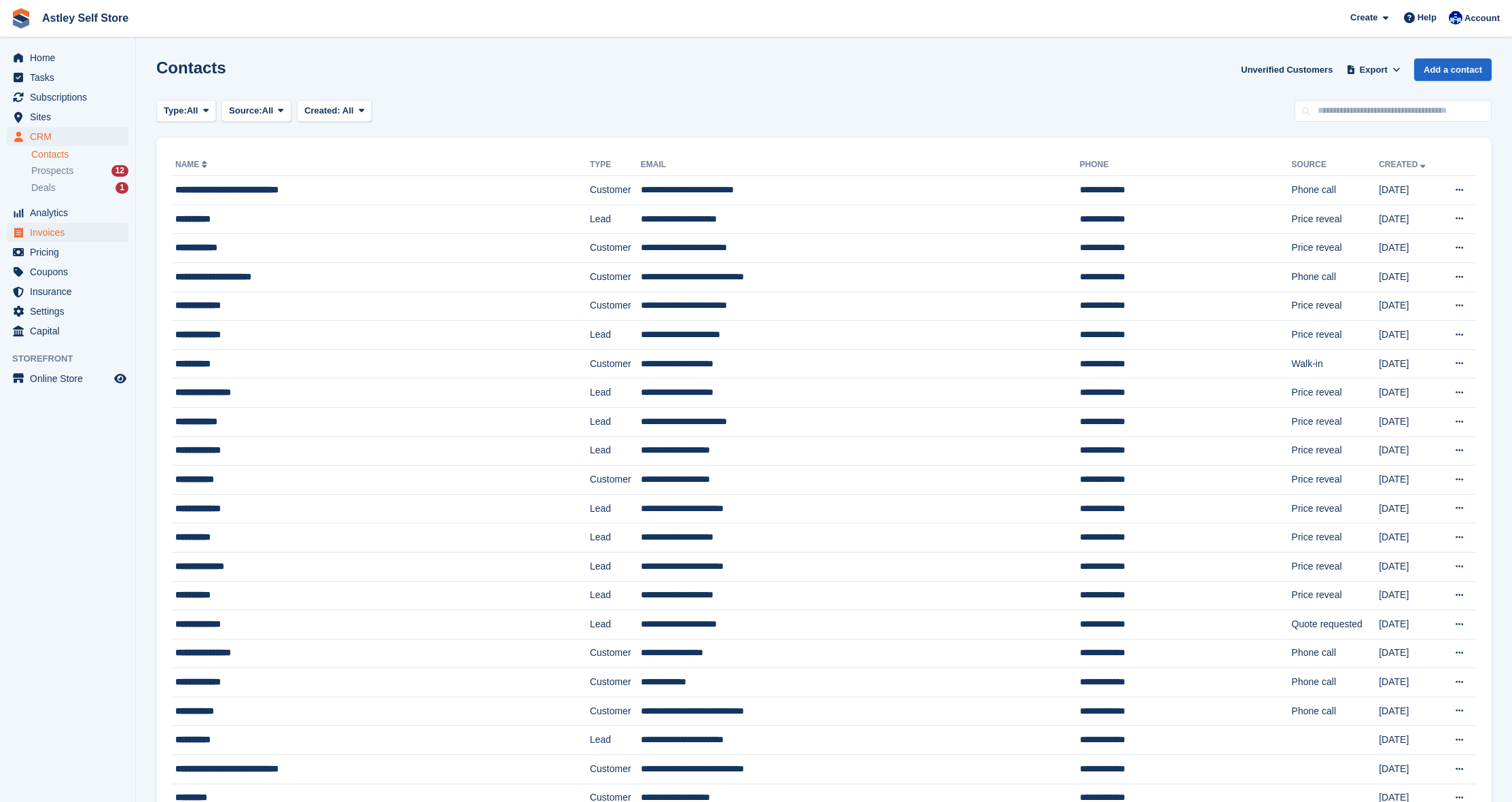
click at [45, 235] on span "Invoices" at bounding box center [71, 233] width 82 height 19
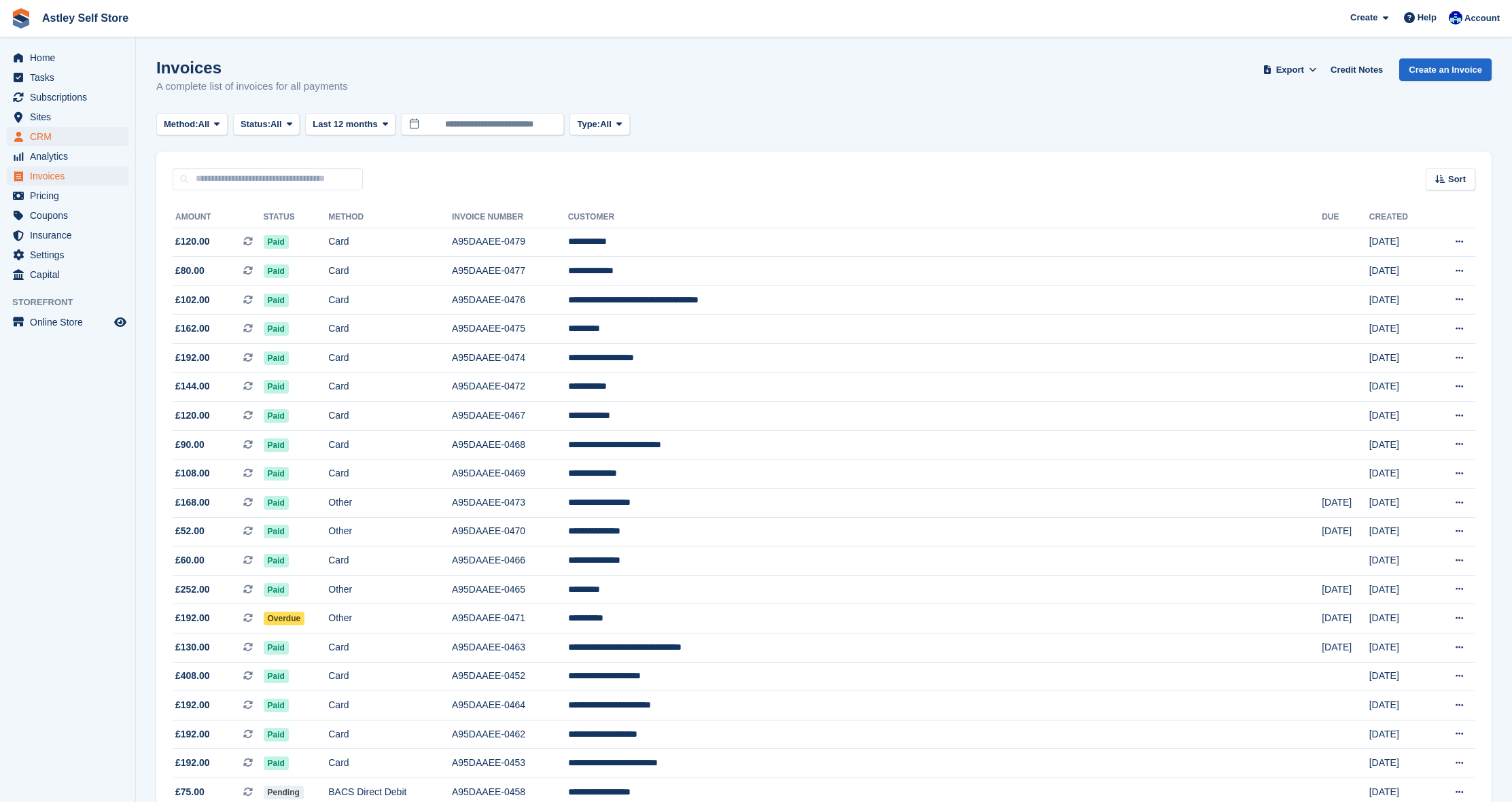
click at [43, 137] on span "CRM" at bounding box center [71, 136] width 82 height 19
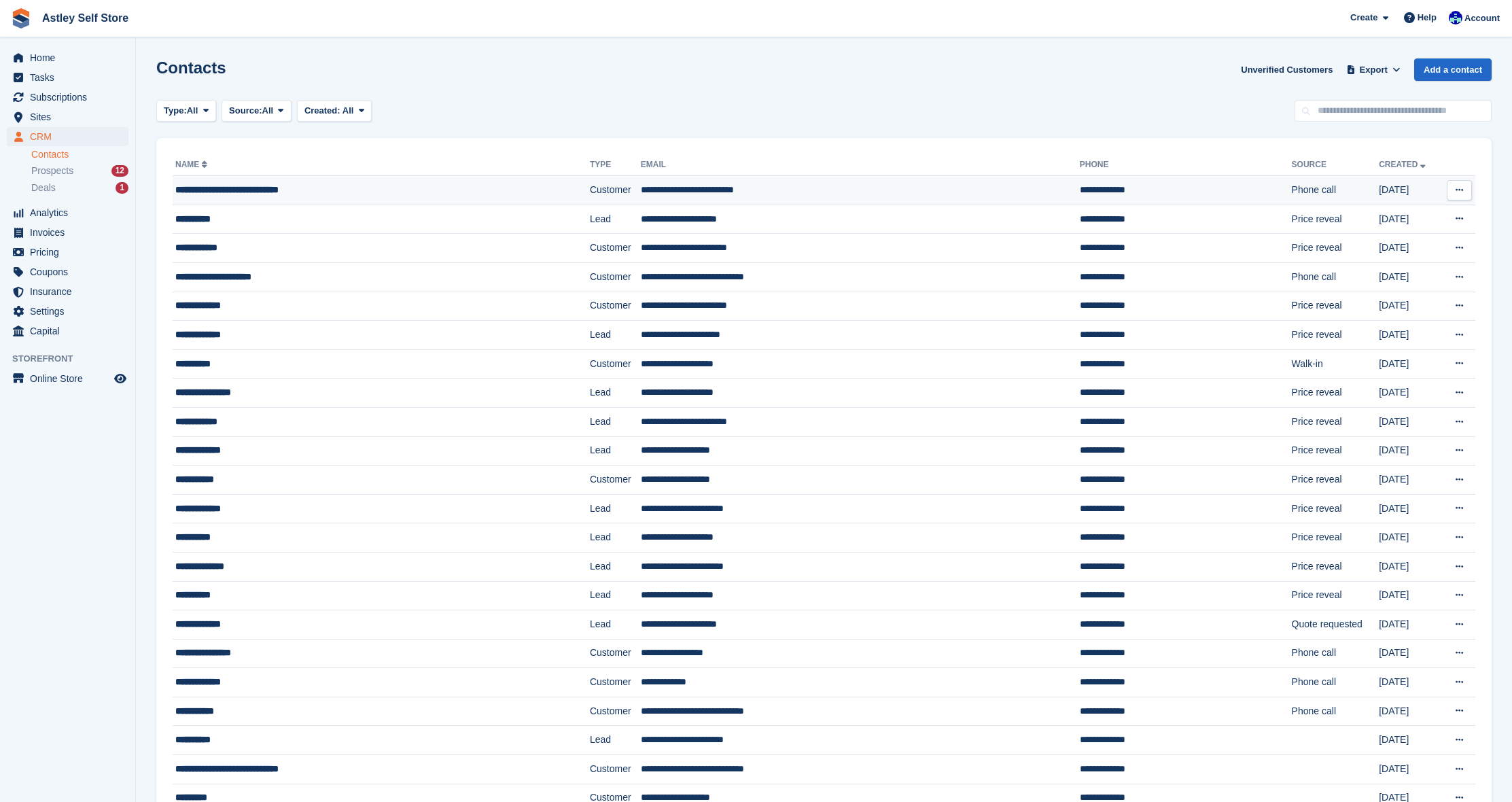
click at [229, 191] on span "**********" at bounding box center [227, 190] width 103 height 10
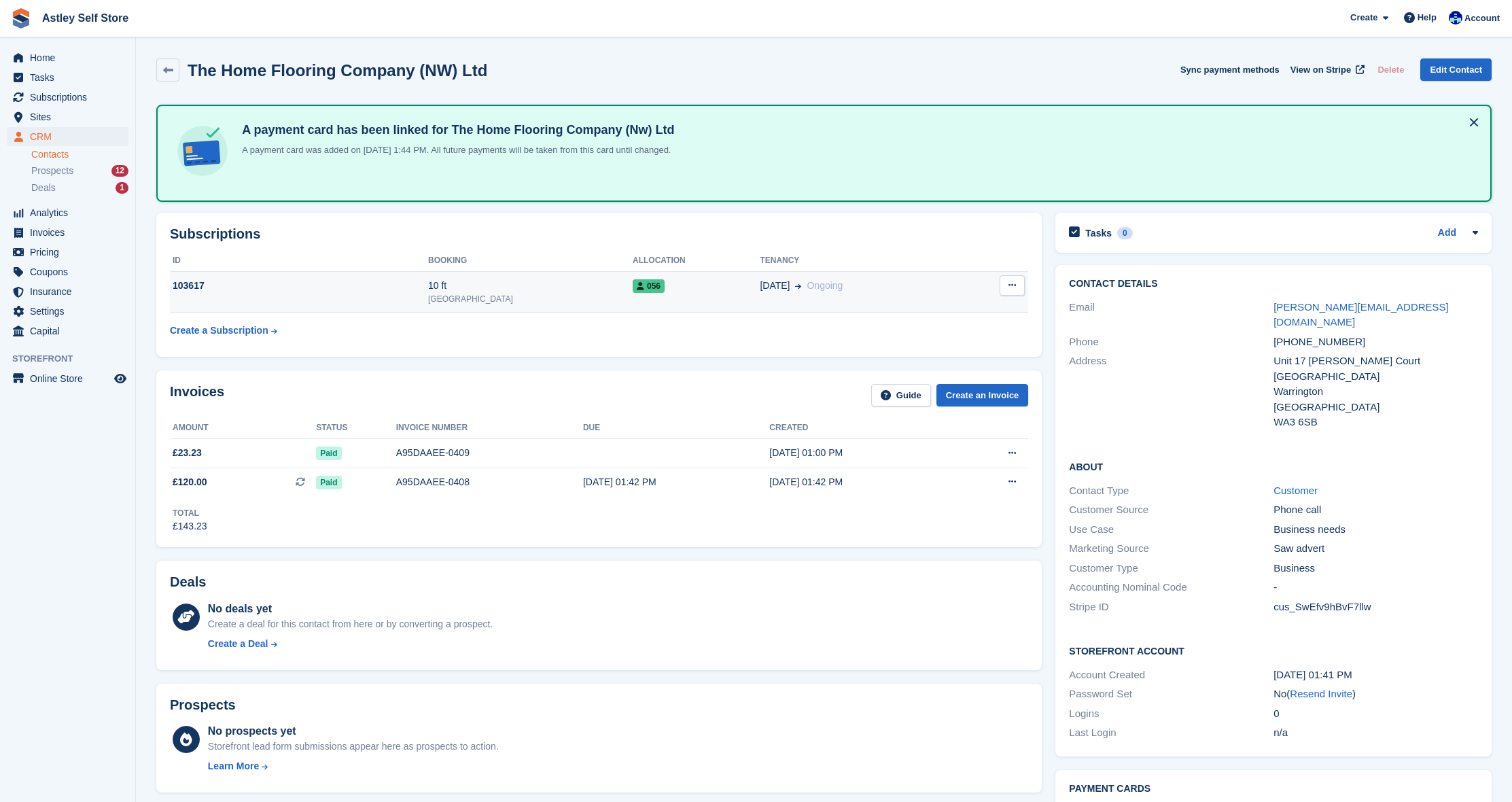
click at [317, 293] on td "103617" at bounding box center [298, 291] width 258 height 42
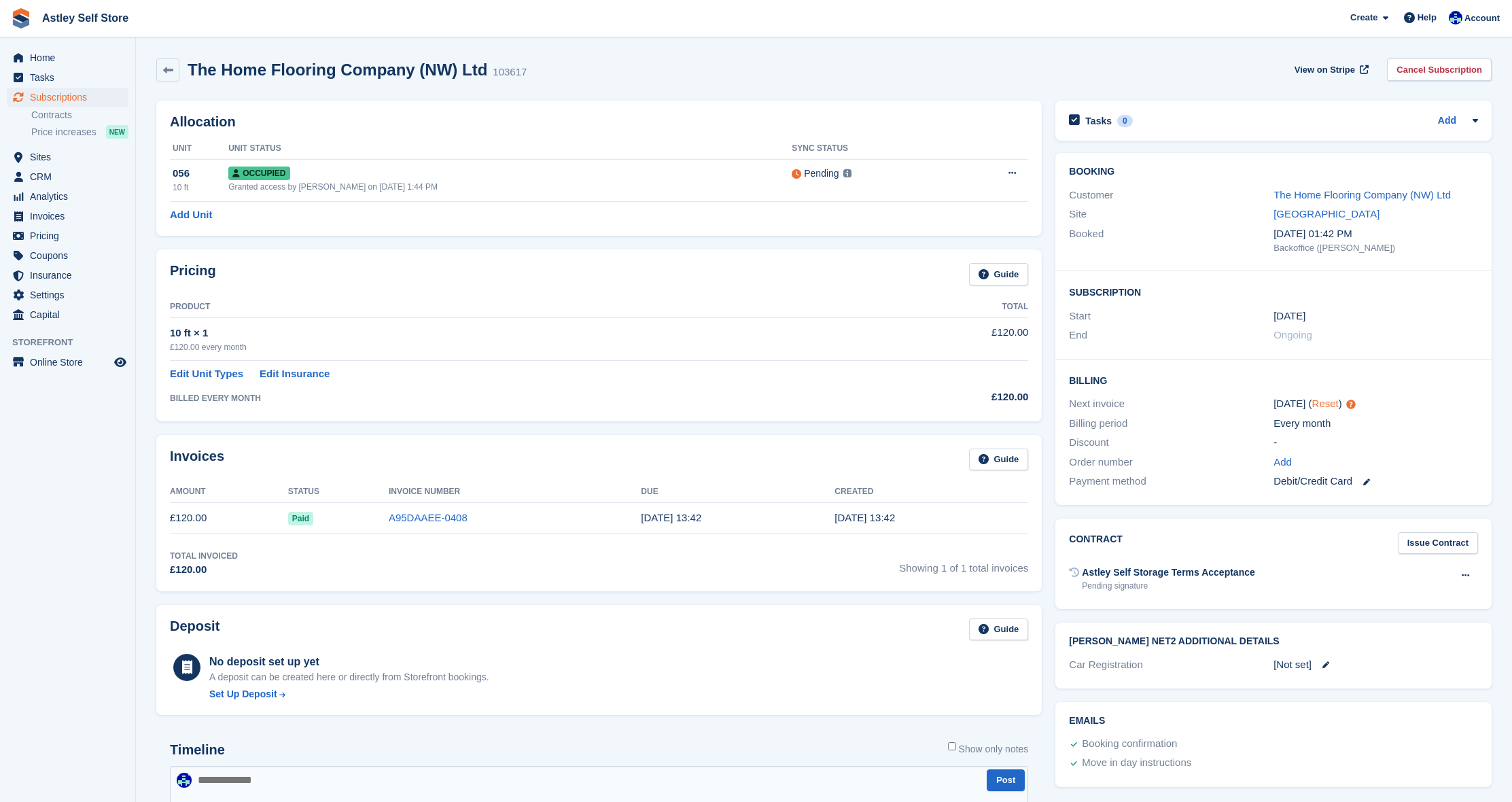
click at [1328, 401] on link "Reset" at bounding box center [1325, 403] width 26 height 12
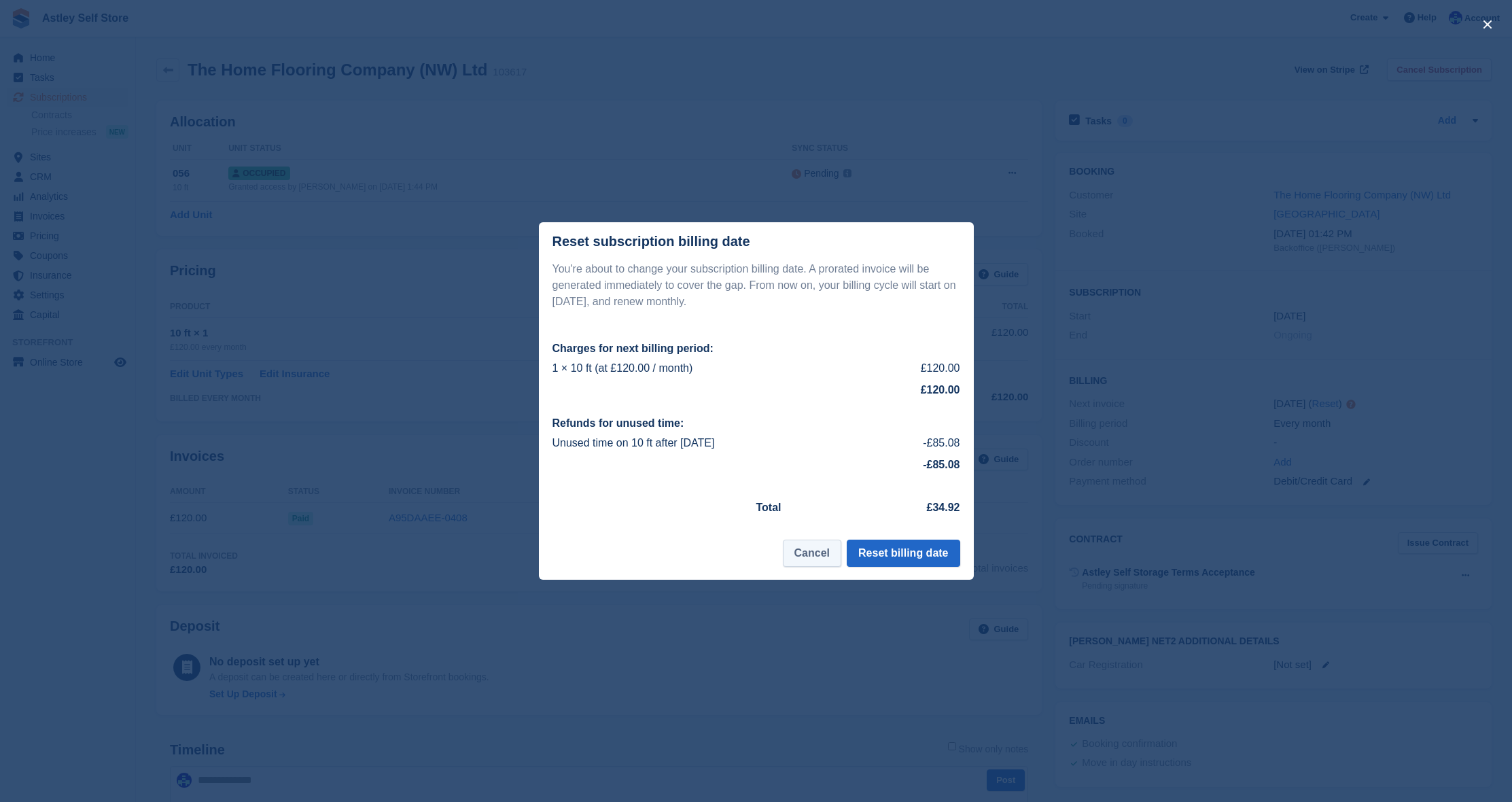
click at [801, 554] on button "Cancel" at bounding box center [812, 554] width 58 height 27
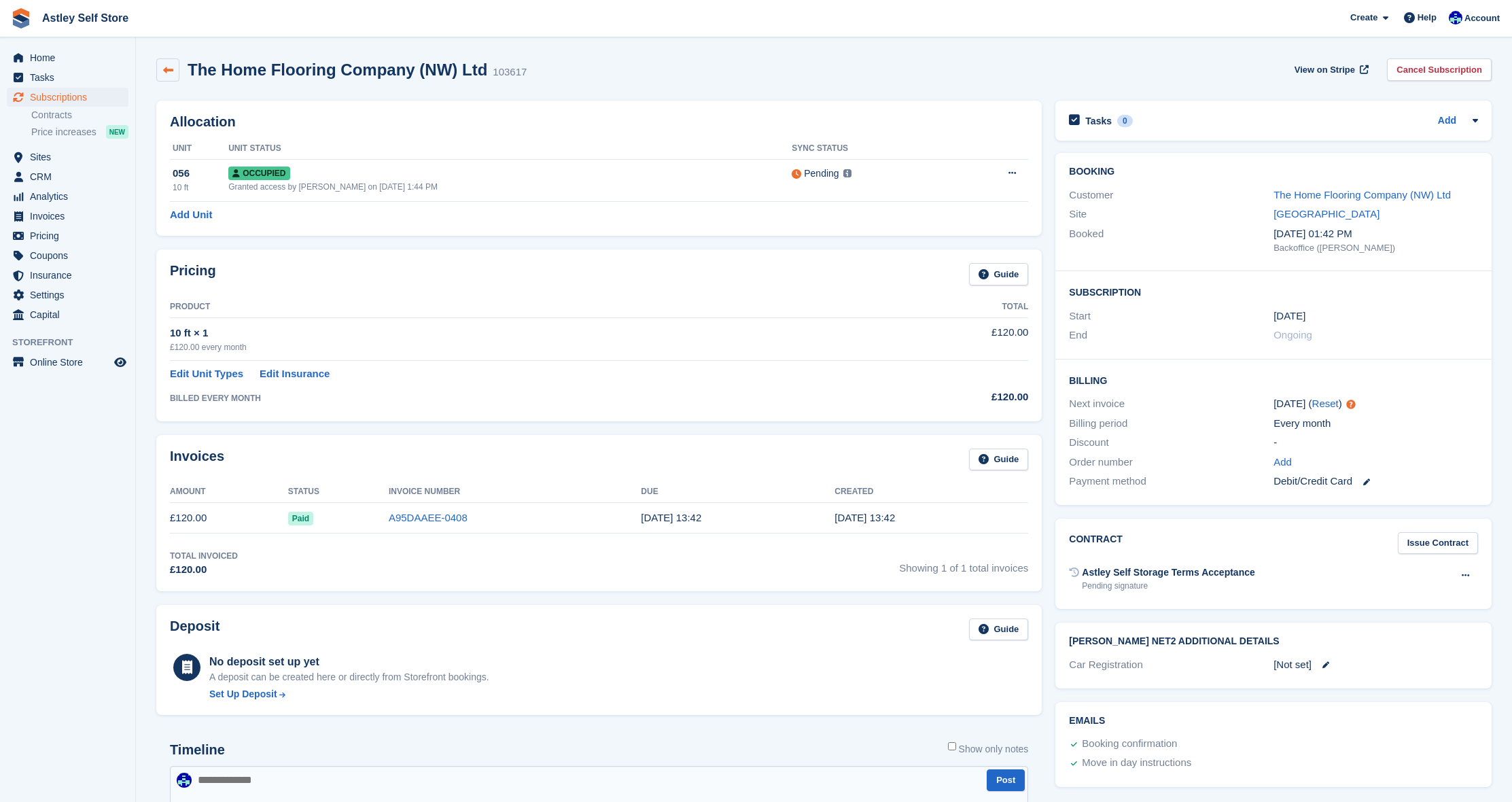
click at [166, 66] on icon at bounding box center [168, 70] width 10 height 10
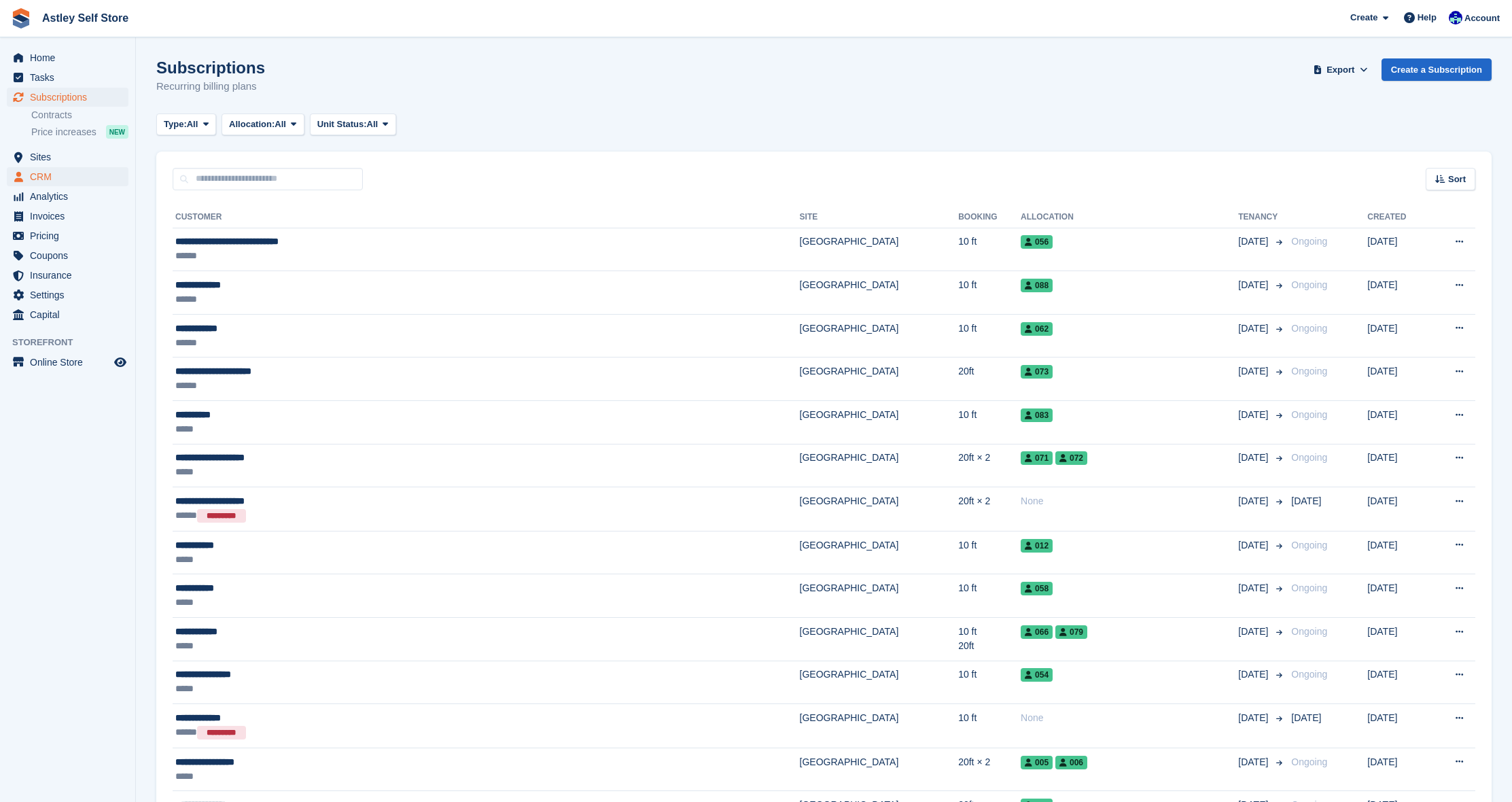
click at [47, 172] on span "CRM" at bounding box center [71, 177] width 82 height 19
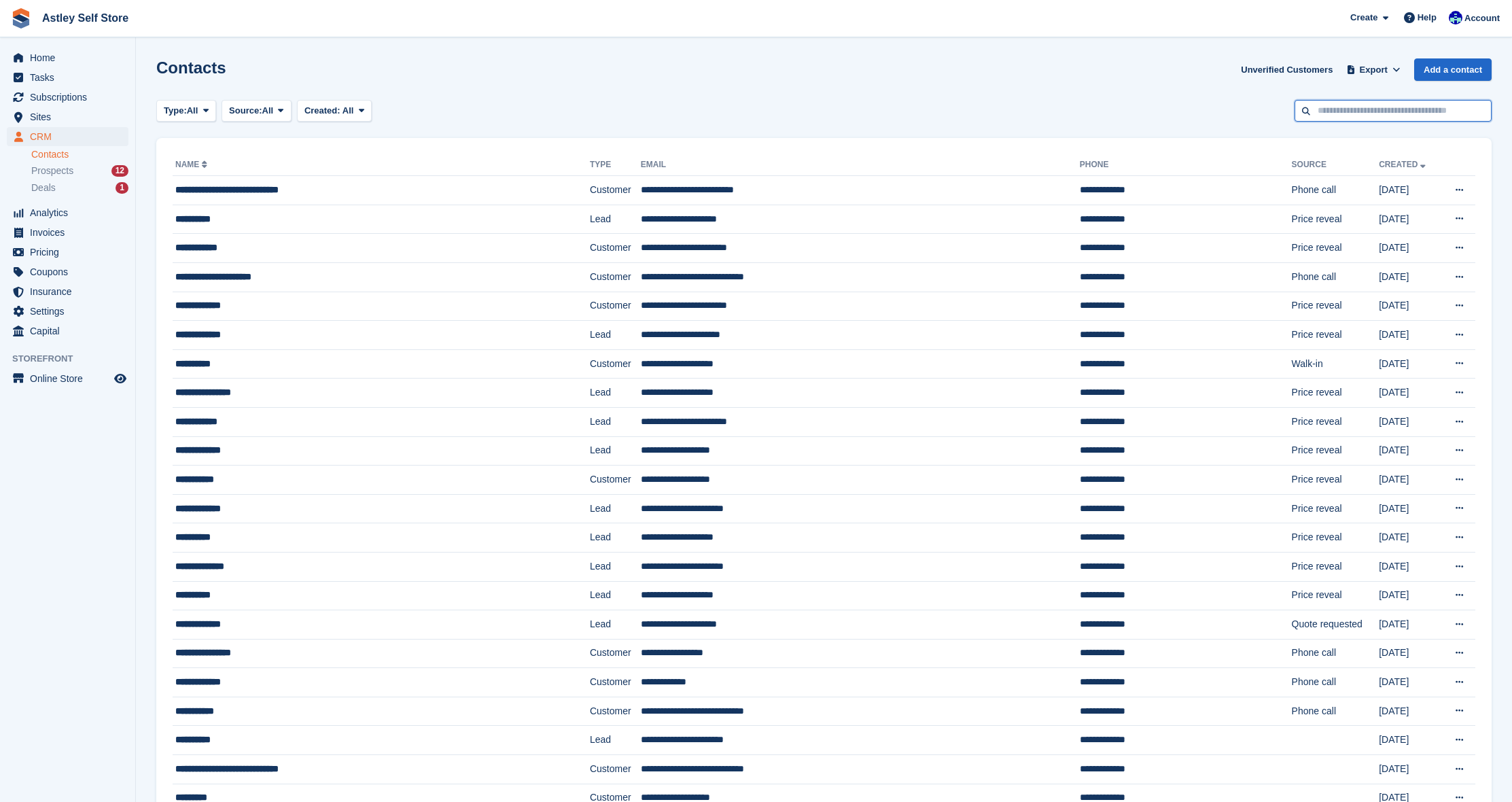
click at [1335, 113] on input "text" at bounding box center [1392, 111] width 197 height 22
click at [220, 186] on span "**********" at bounding box center [227, 190] width 103 height 10
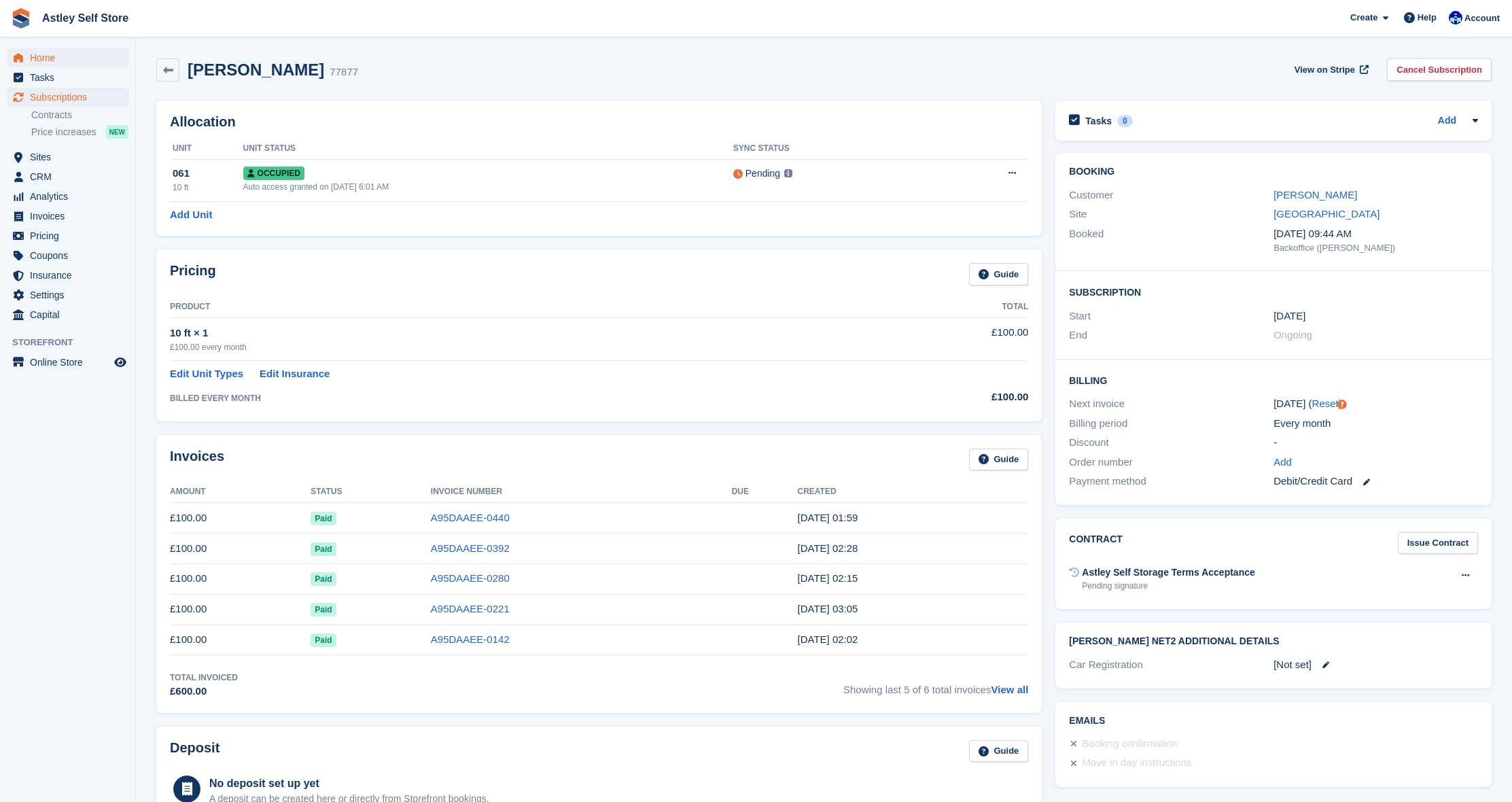
click at [42, 57] on span "Home" at bounding box center [71, 58] width 82 height 19
